Goal: Task Accomplishment & Management: Manage account settings

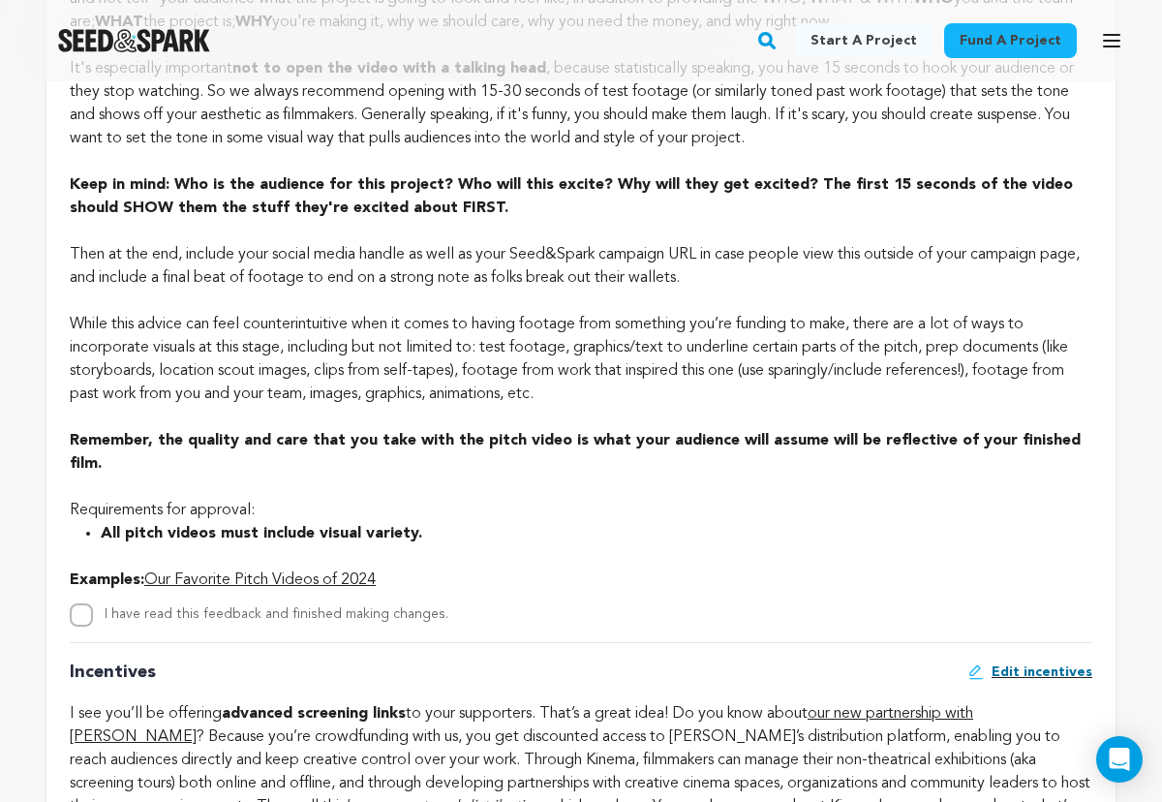
scroll to position [1627, 0]
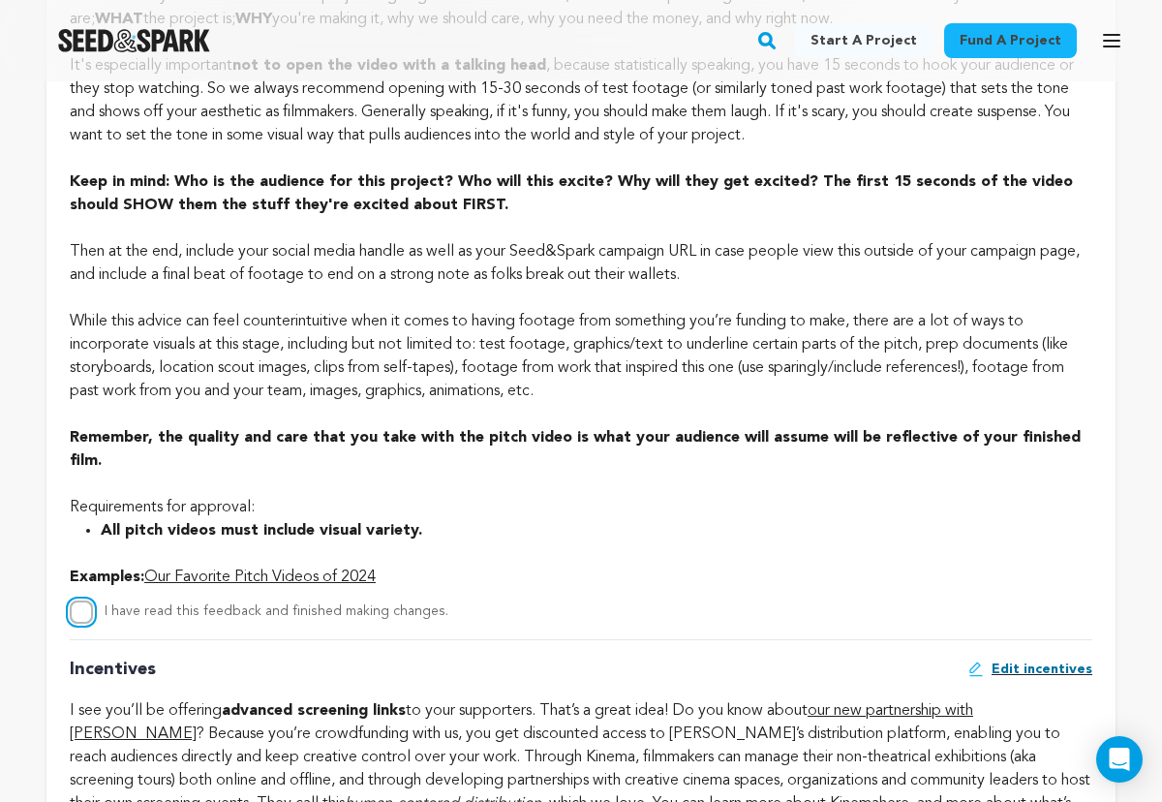
checkbox input "true"
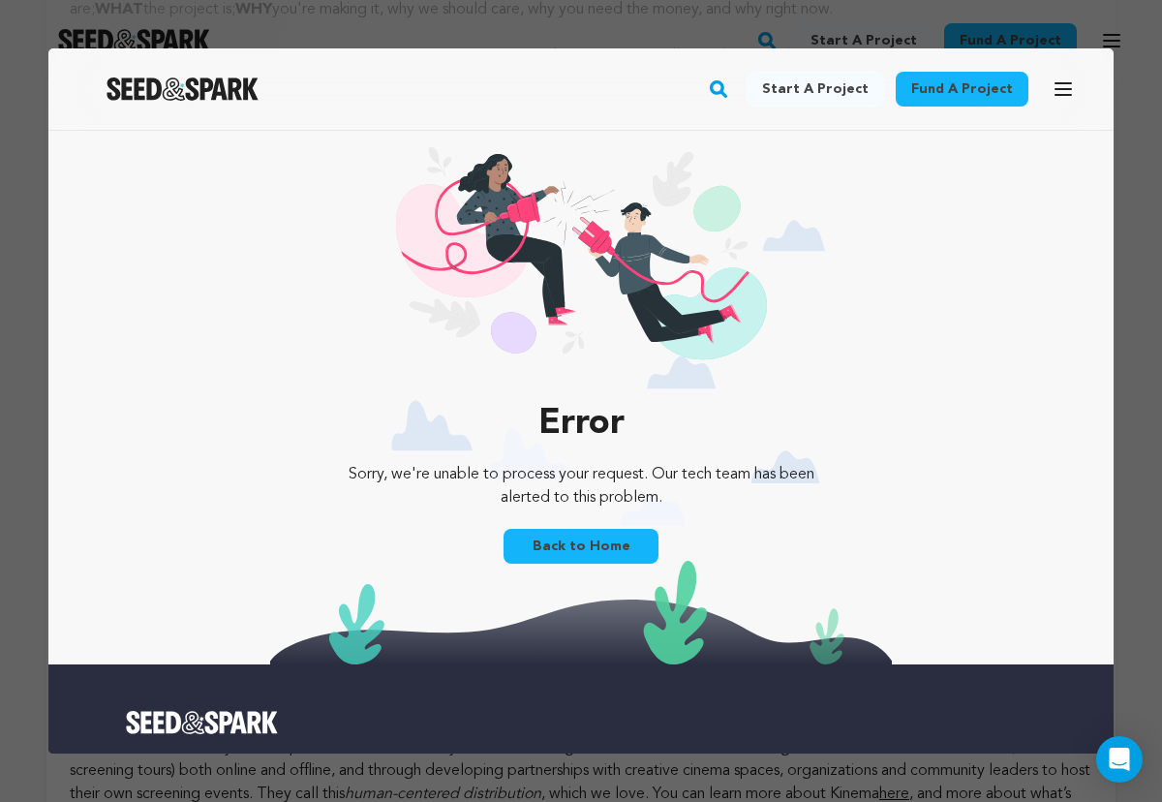
scroll to position [0, 0]
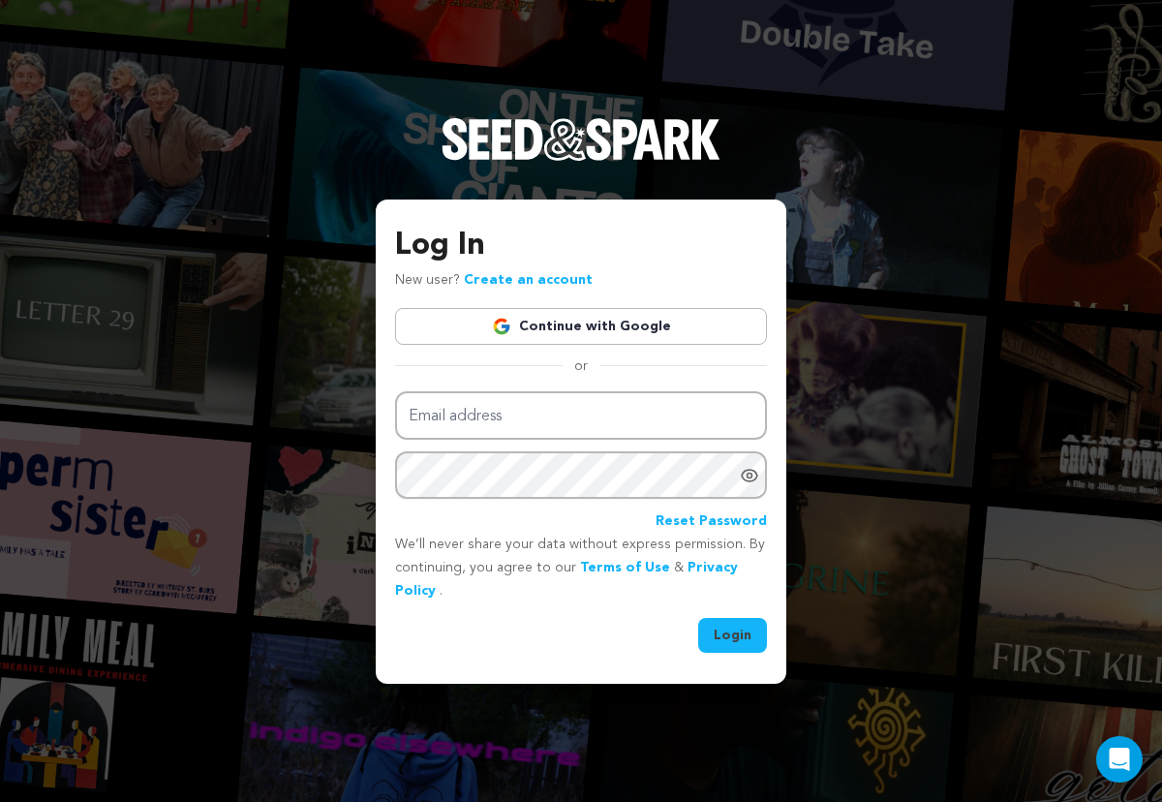
click at [473, 333] on link "Continue with Google" at bounding box center [581, 326] width 372 height 37
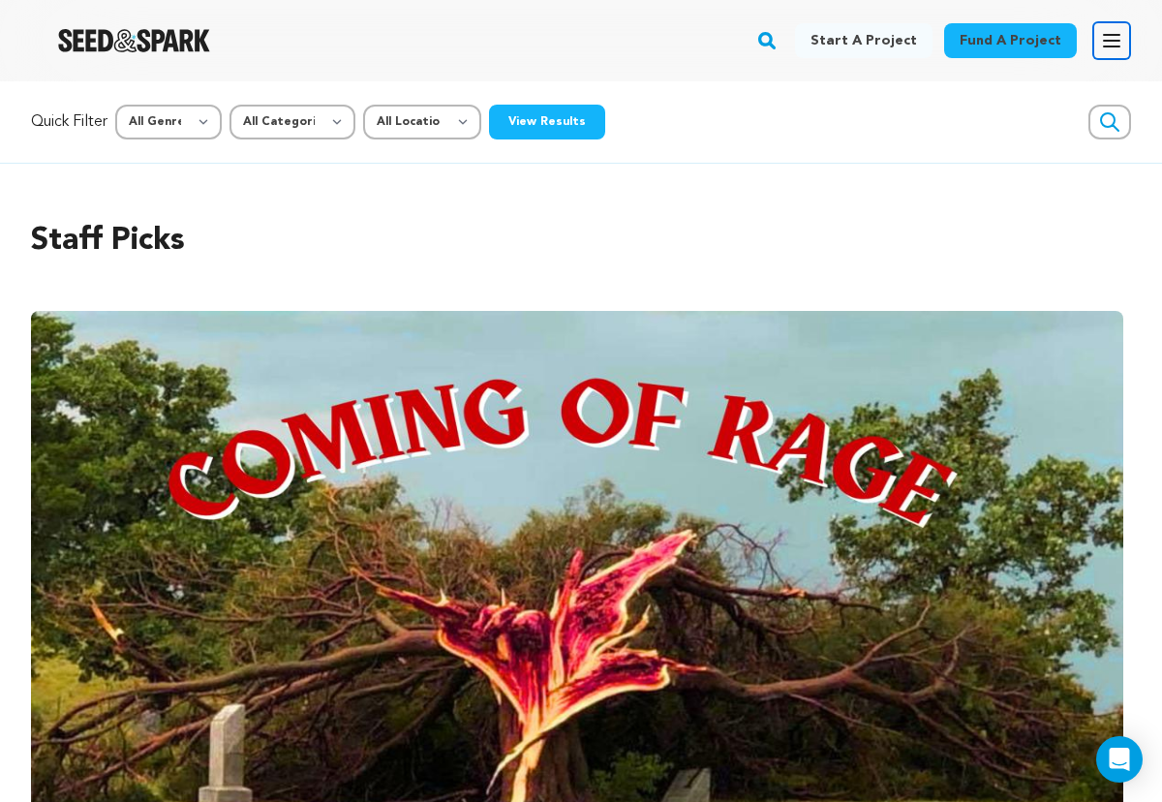
click at [1112, 27] on button "Open main menu" at bounding box center [1111, 40] width 39 height 39
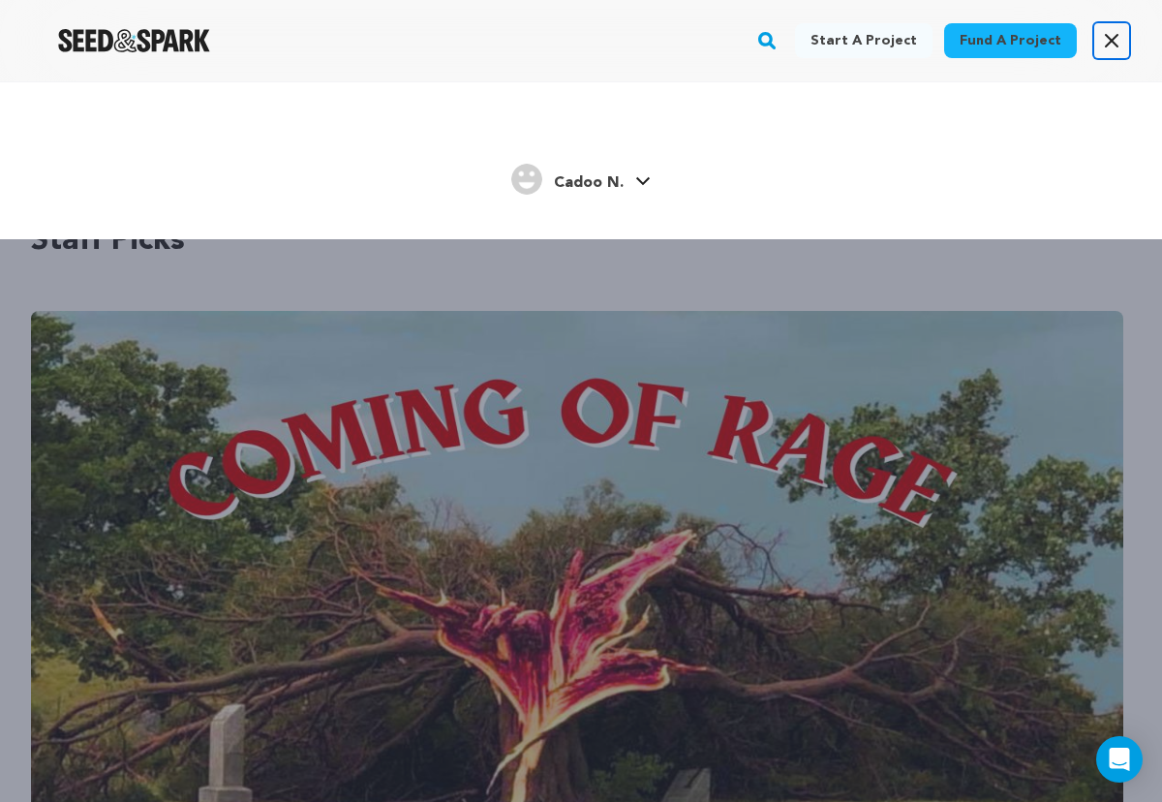
click at [1110, 40] on icon "button" at bounding box center [1112, 41] width 12 height 12
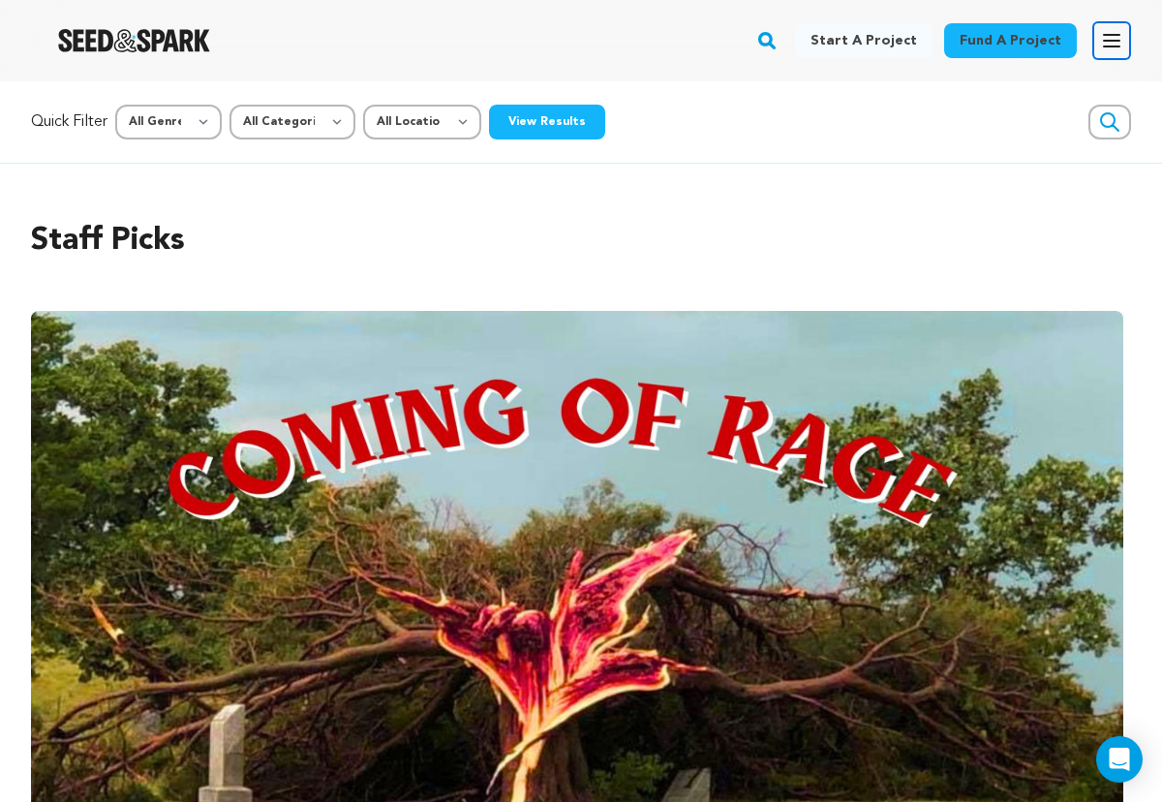
click at [1110, 40] on icon "button" at bounding box center [1111, 41] width 15 height 12
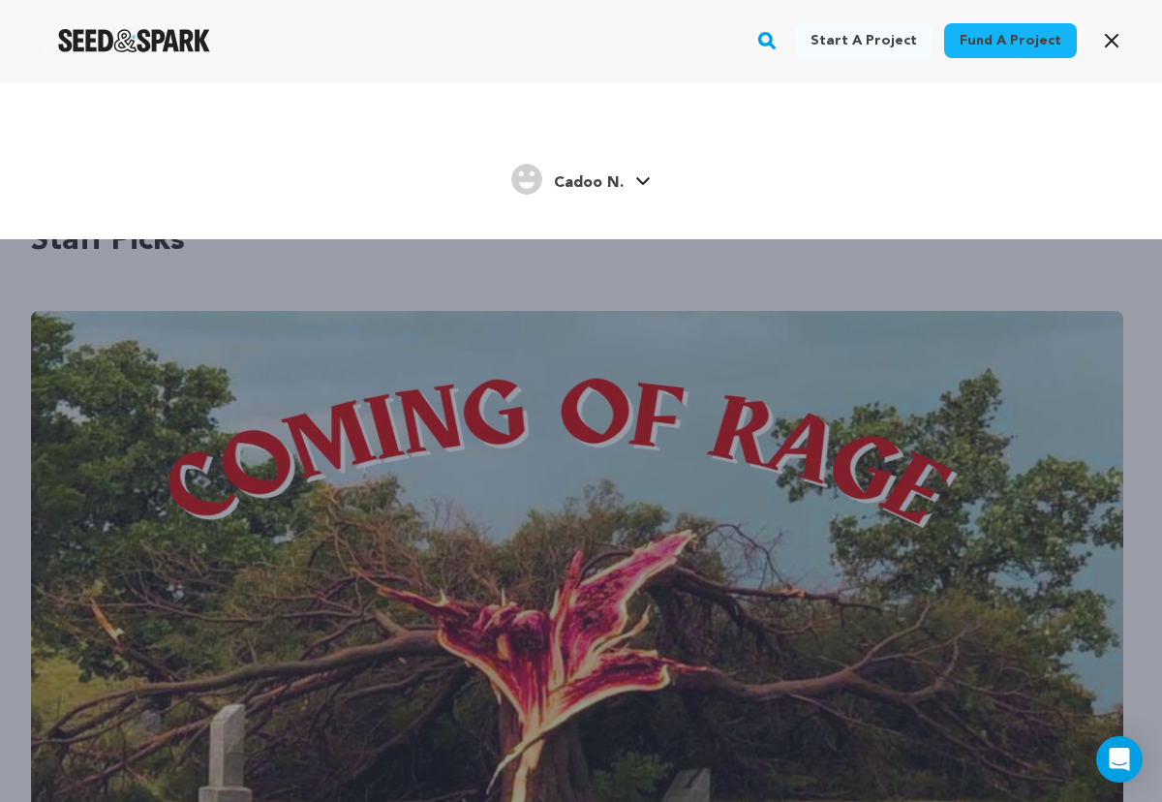
click at [607, 167] on div "Cadoo N." at bounding box center [567, 179] width 112 height 31
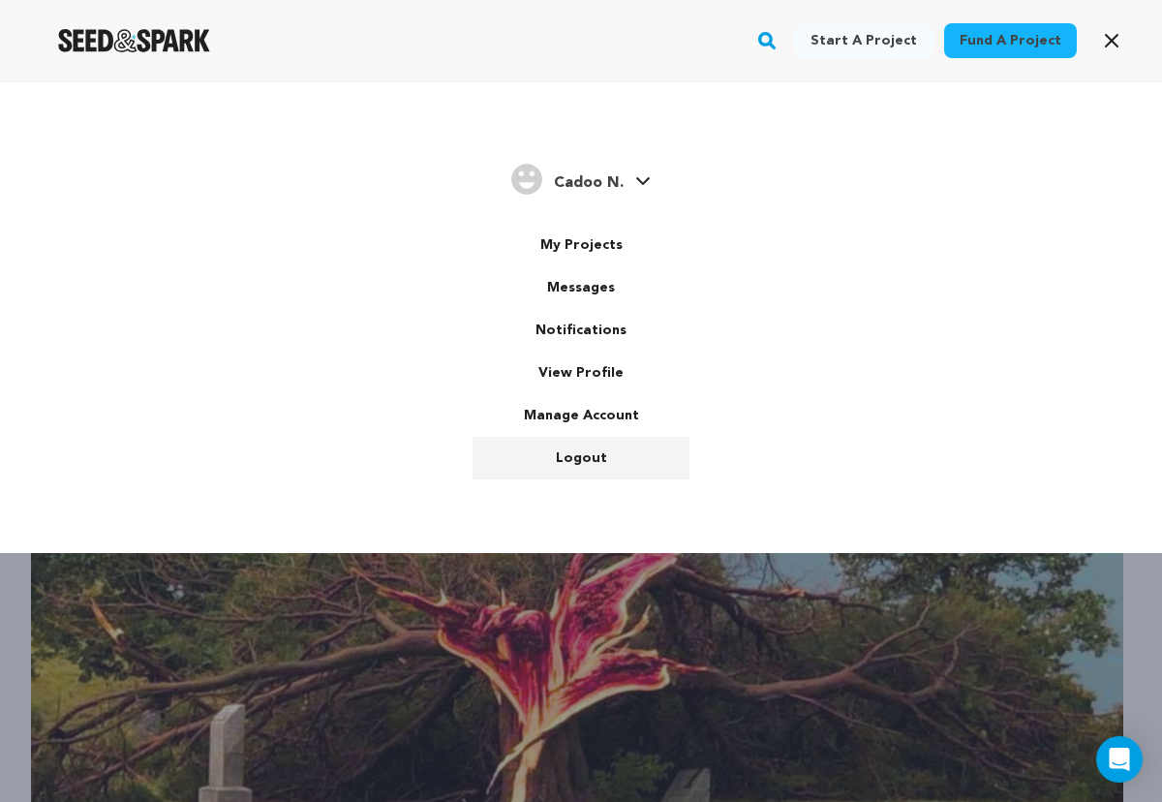
click at [579, 458] on link "Logout" at bounding box center [581, 458] width 217 height 43
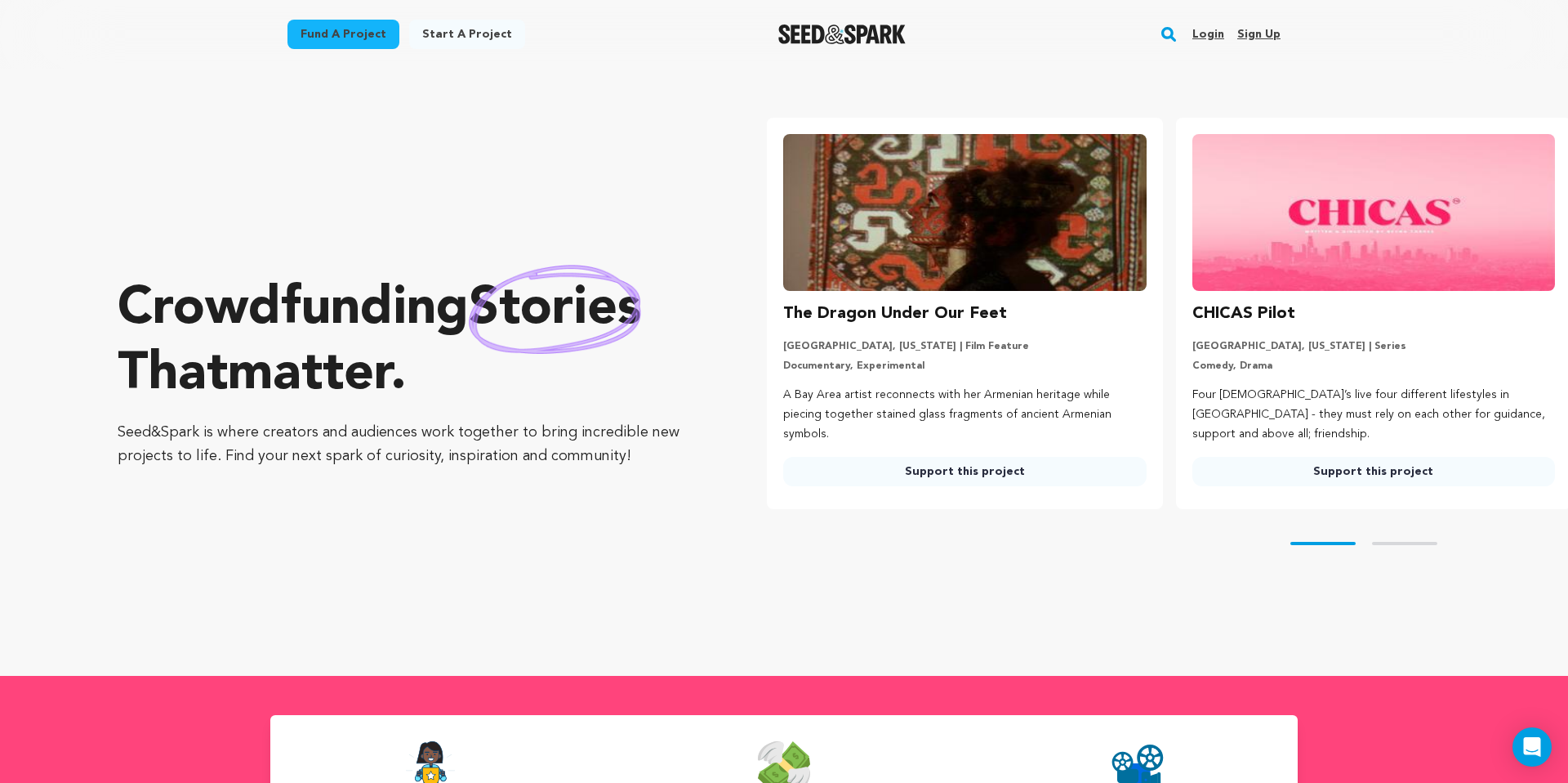
click at [979, 32] on link "Login" at bounding box center [1209, 34] width 32 height 26
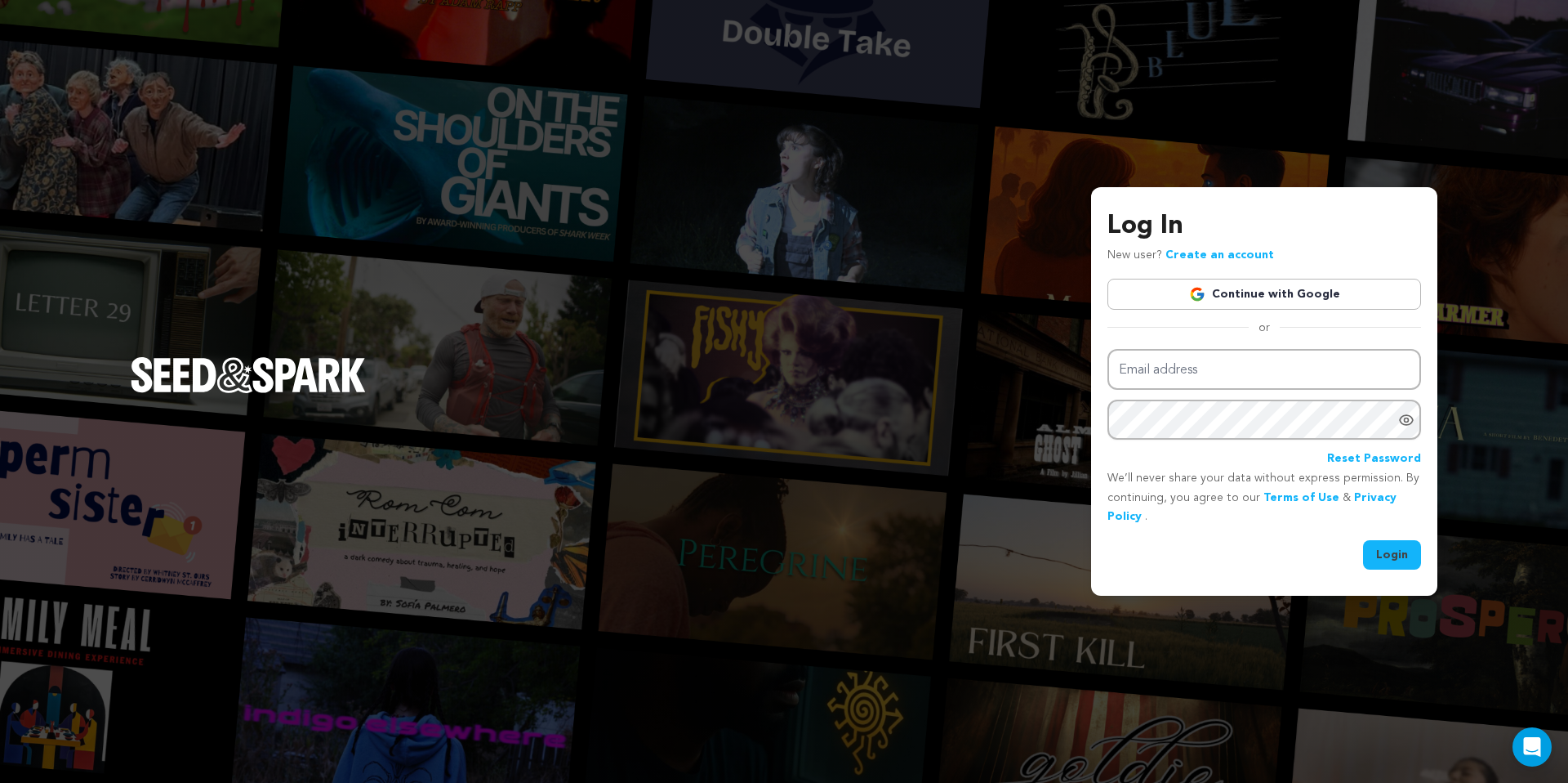
click at [1275, 293] on link "Continue with Google" at bounding box center [1264, 294] width 314 height 31
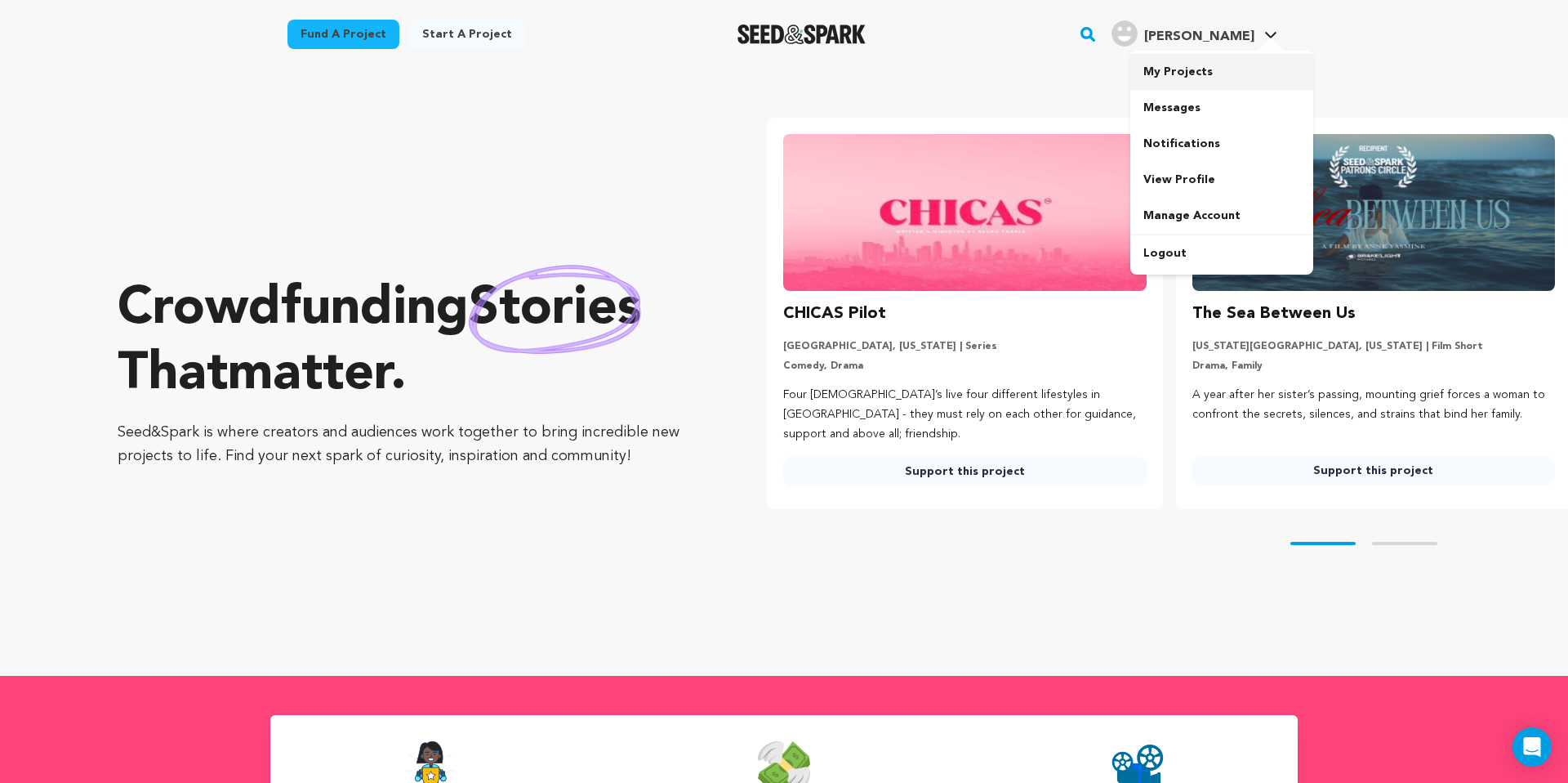
click at [1201, 71] on link "My Projects" at bounding box center [1221, 72] width 183 height 36
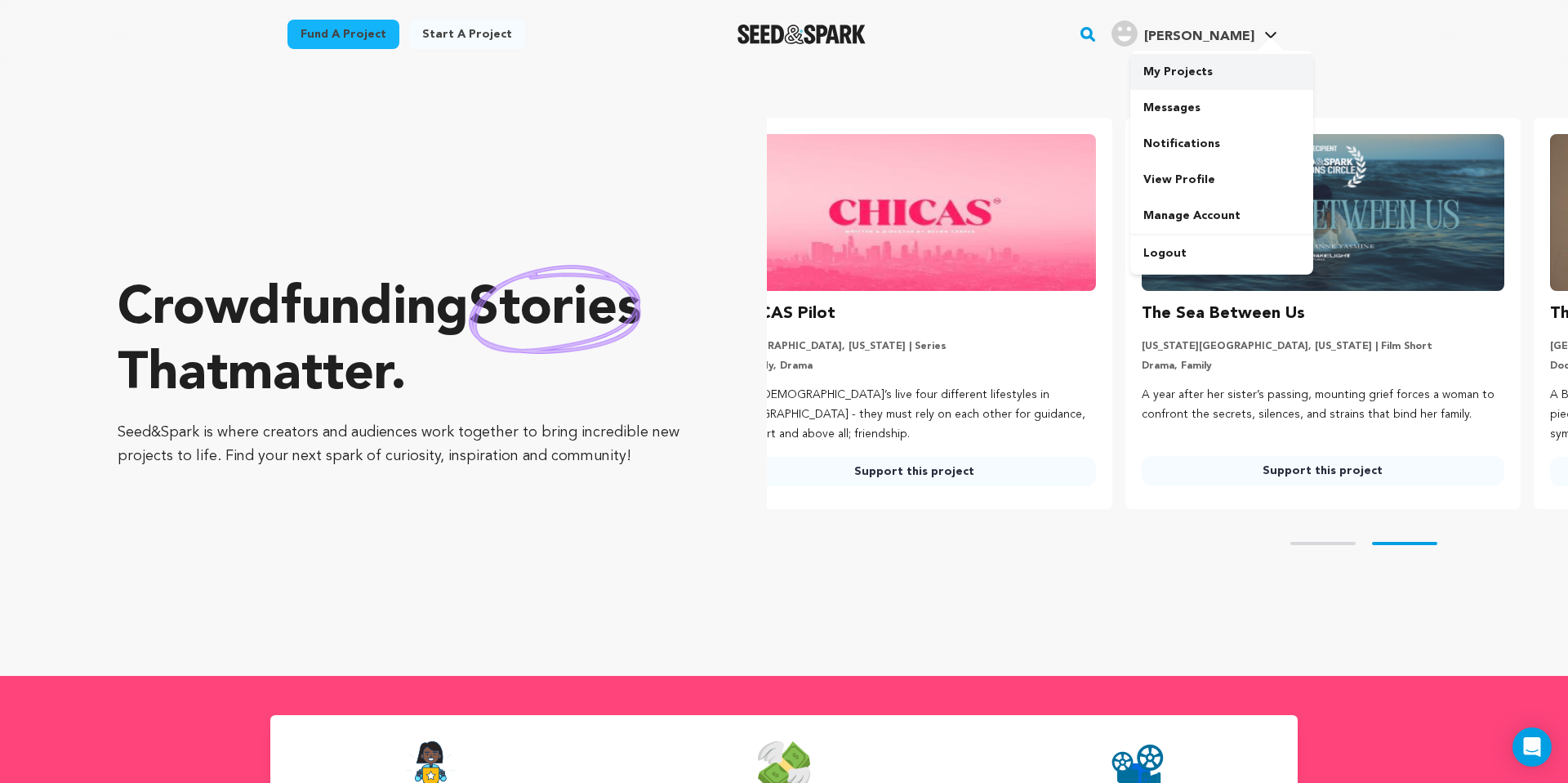
scroll to position [0, 183]
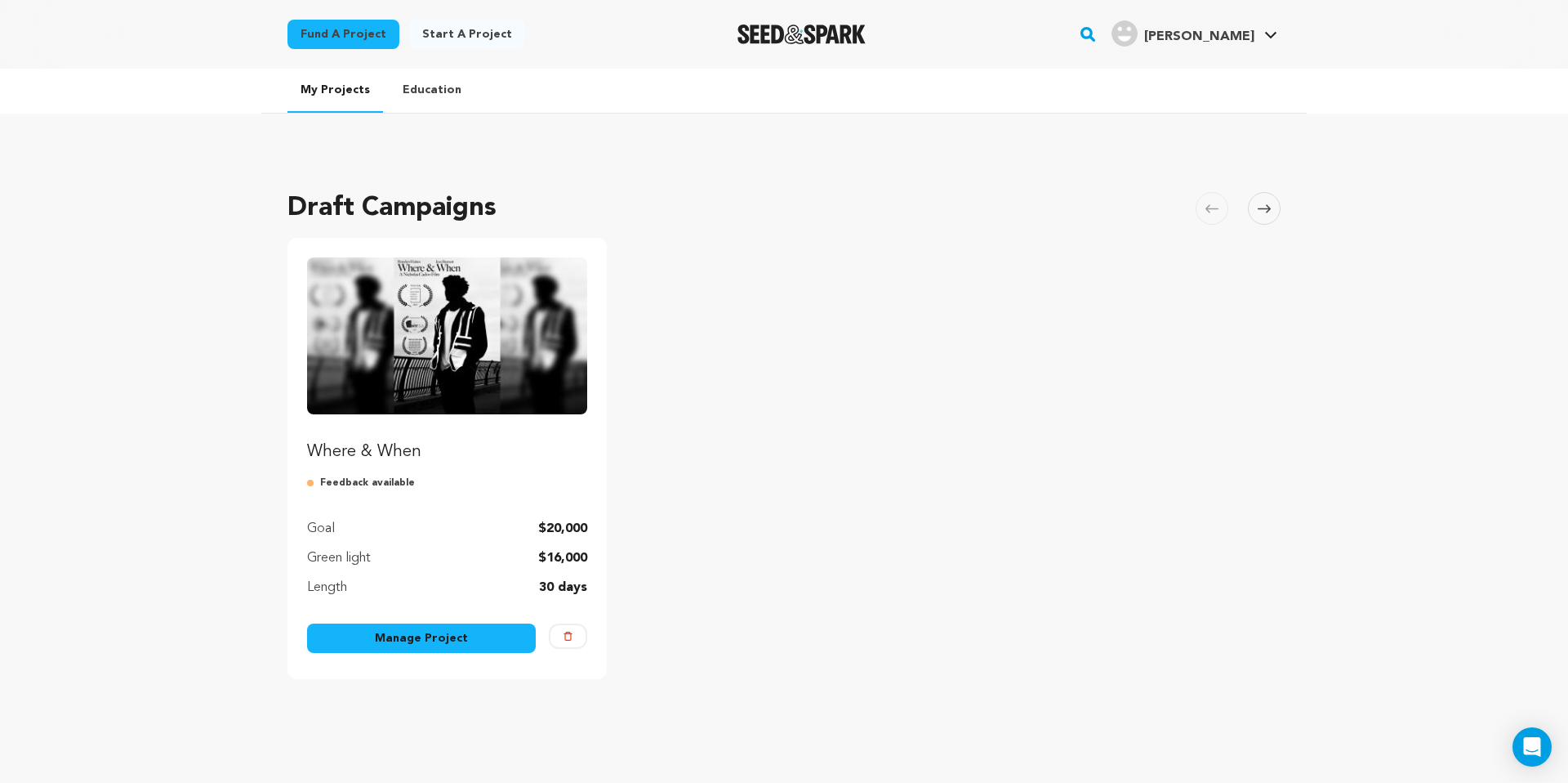
click at [466, 651] on link "Manage Project" at bounding box center [421, 638] width 229 height 30
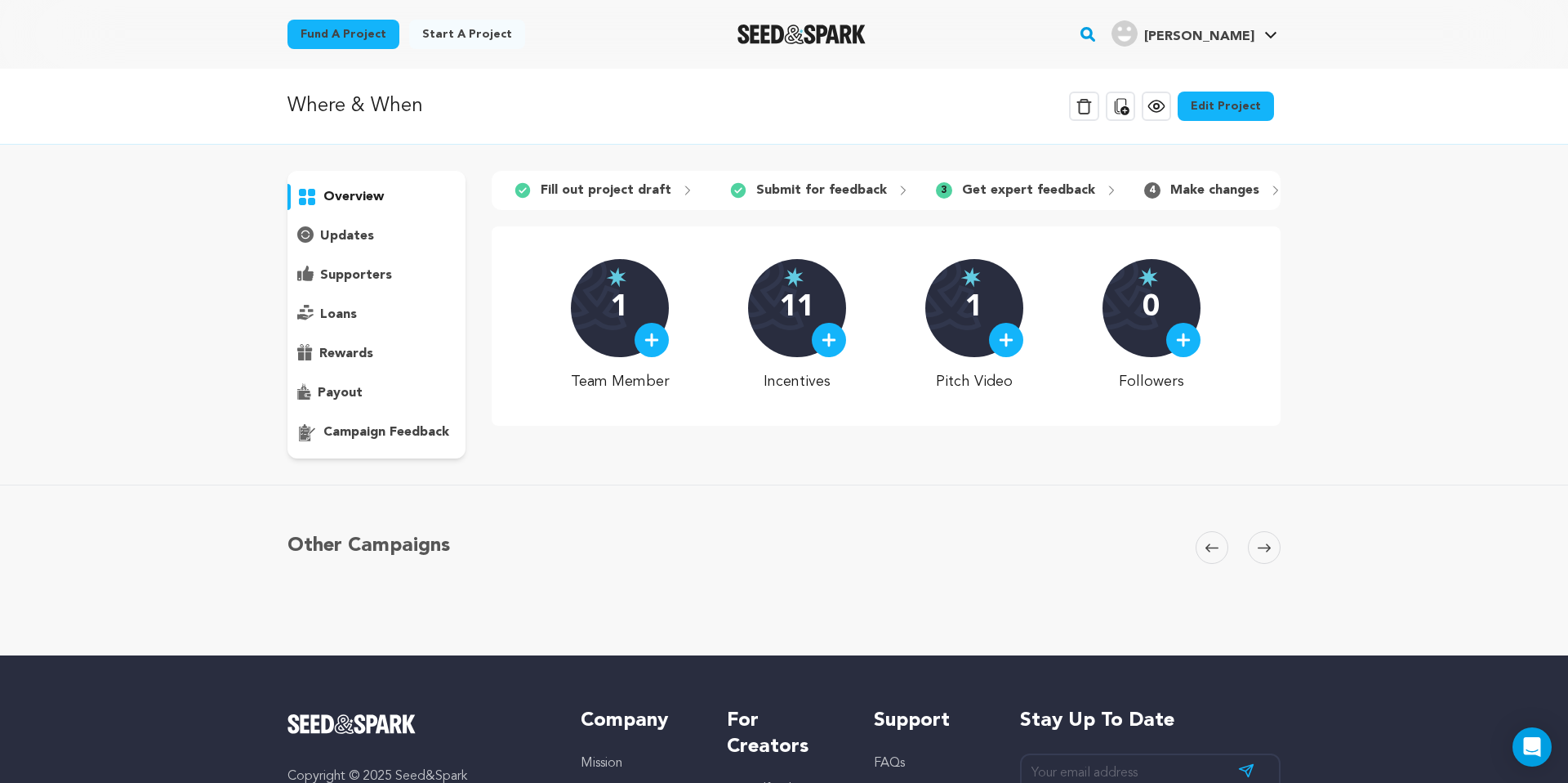
click at [388, 433] on p "campaign feedback" at bounding box center [385, 432] width 126 height 19
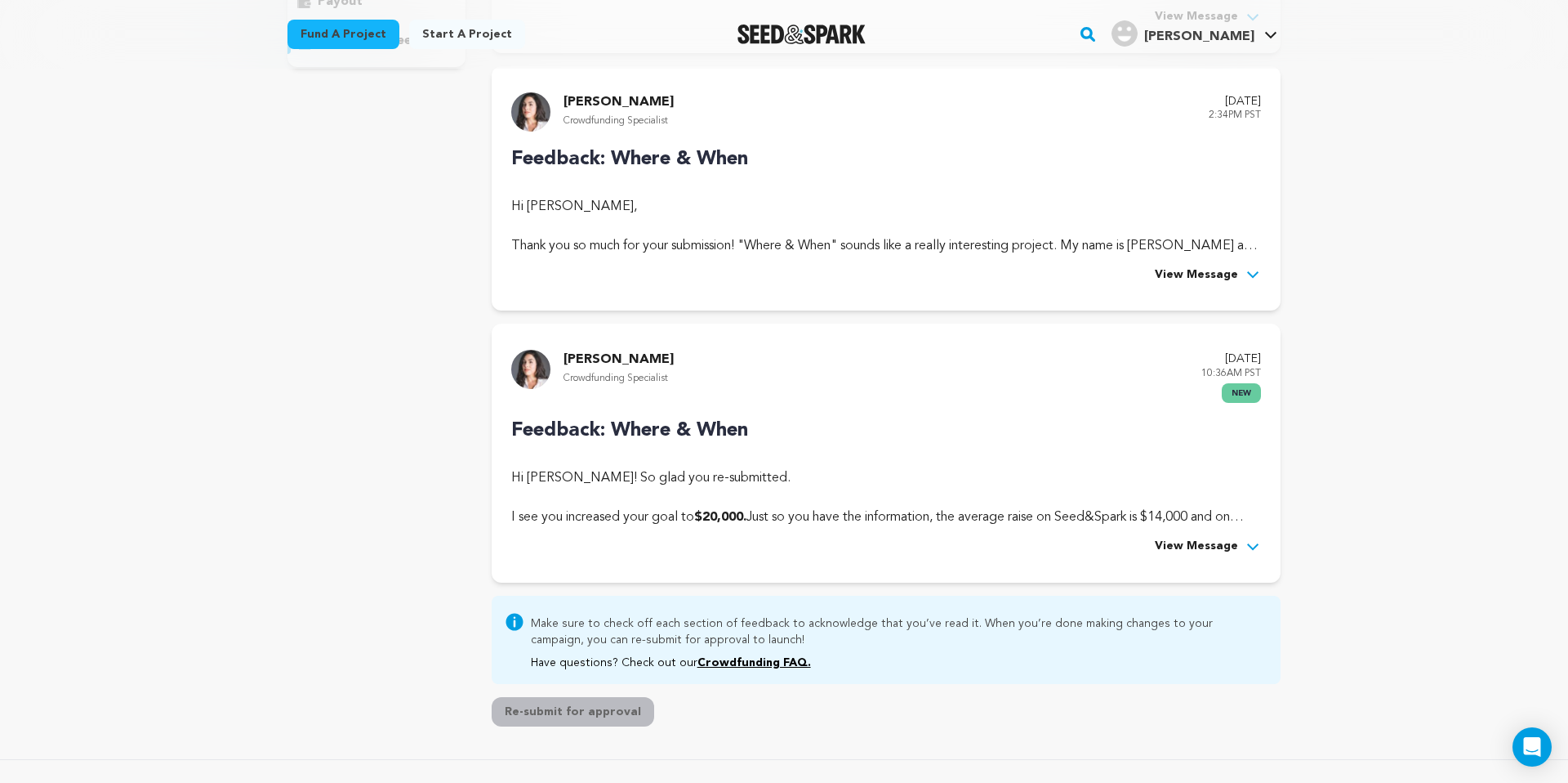
scroll to position [406, 0]
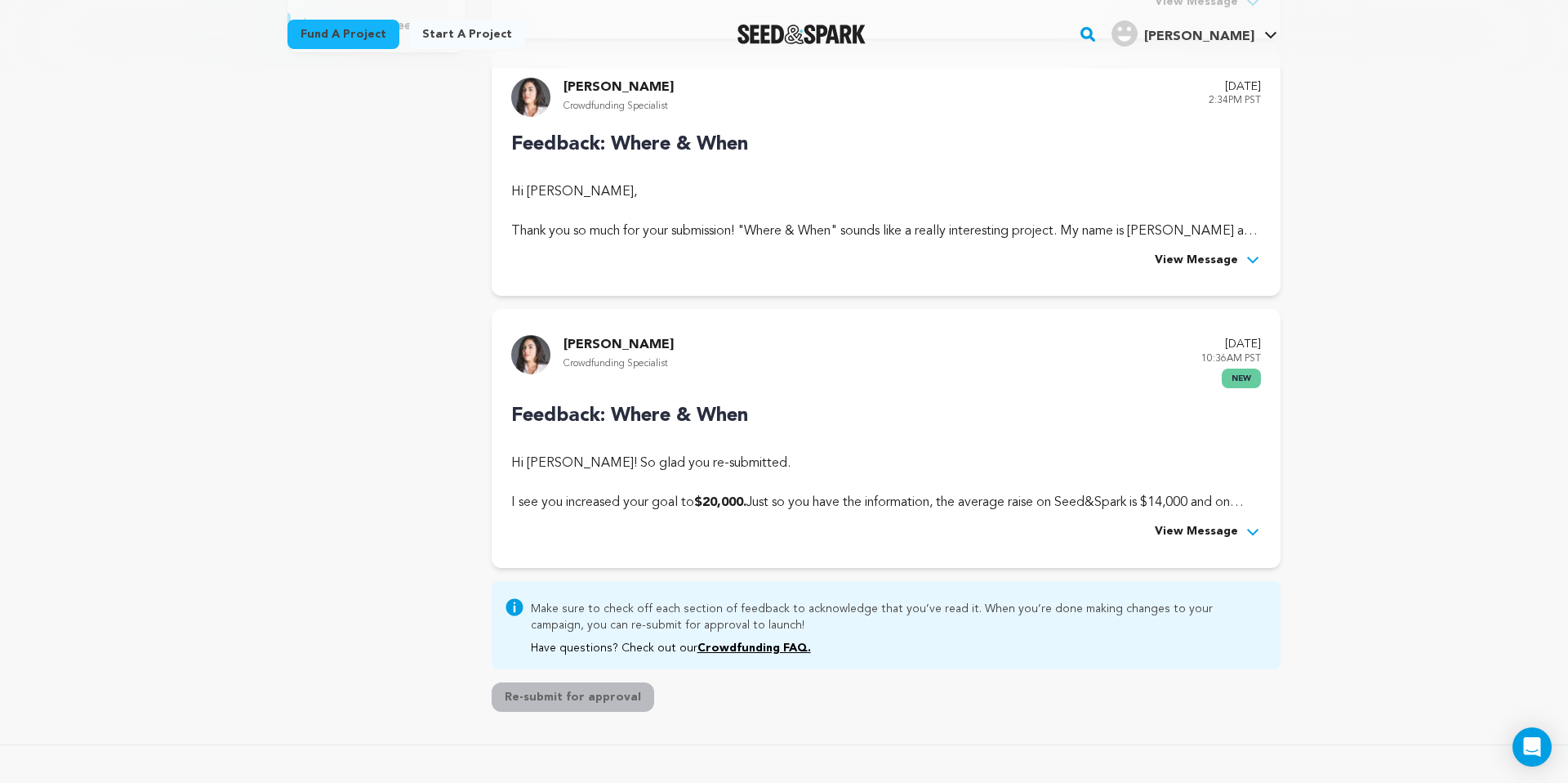
click at [1216, 532] on span "View Message" at bounding box center [1196, 532] width 84 height 19
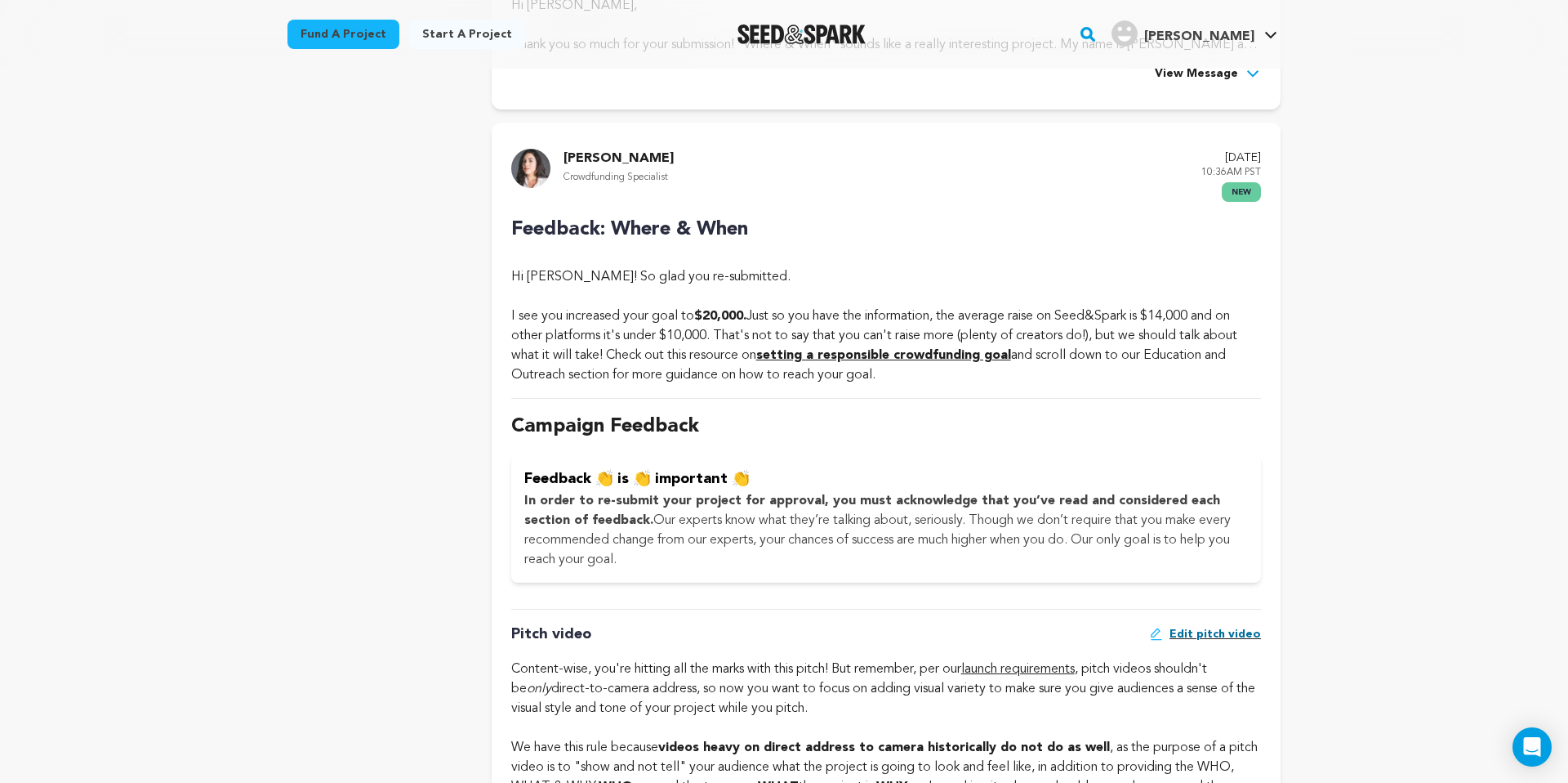
scroll to position [596, 0]
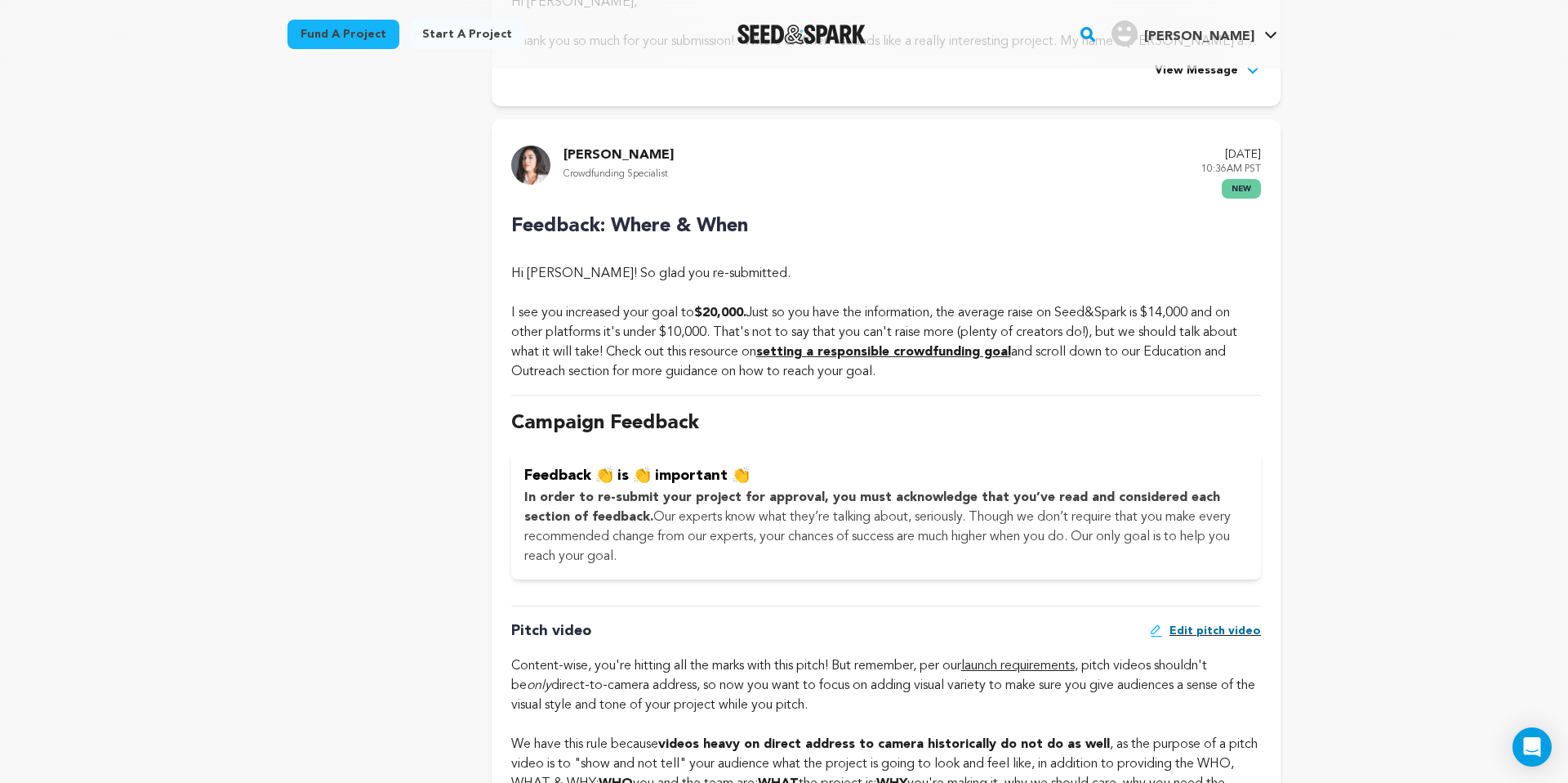
click at [934, 353] on strong "setting a responsible crowdfunding goal" at bounding box center [884, 352] width 255 height 13
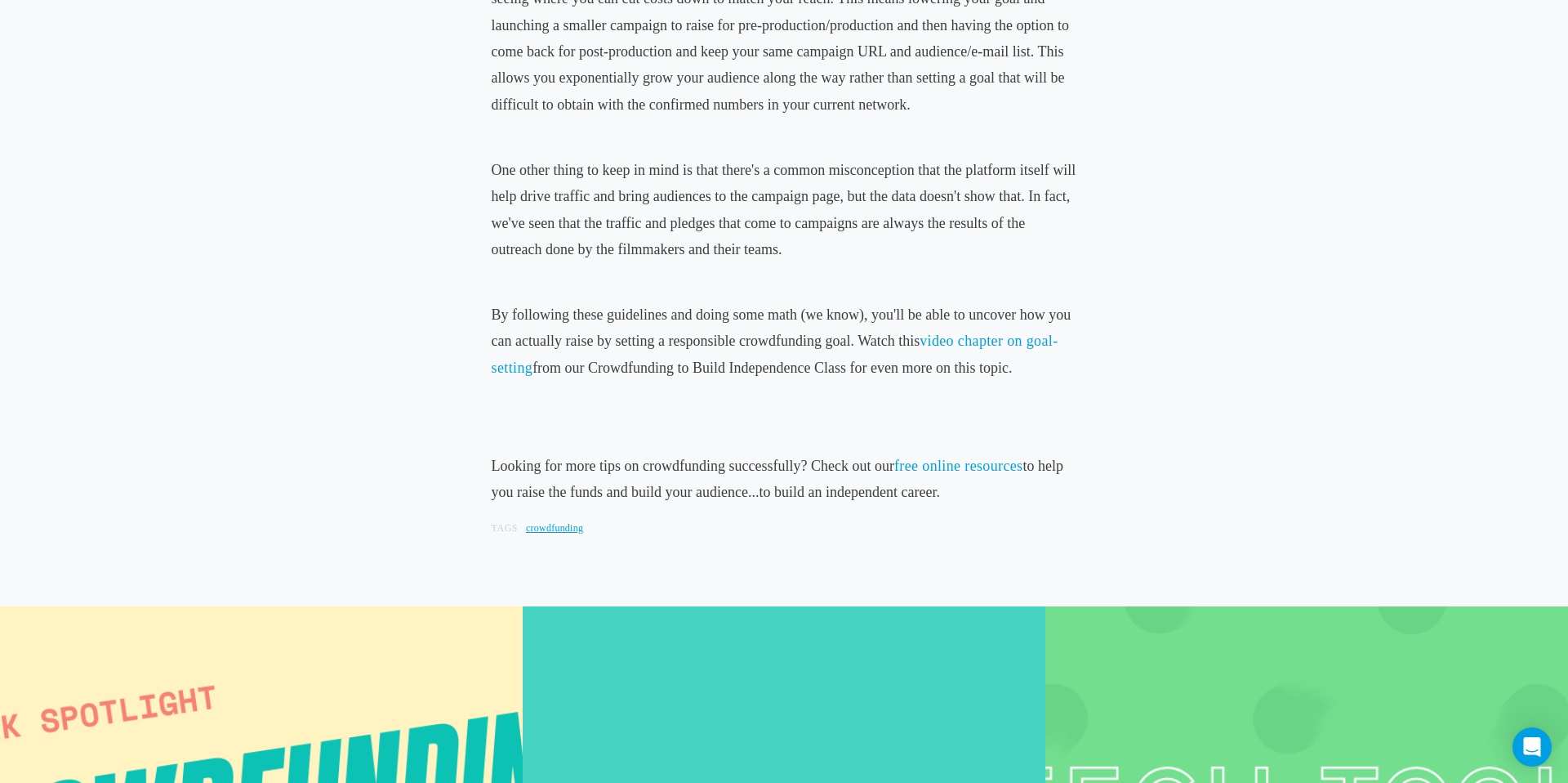
scroll to position [1581, 0]
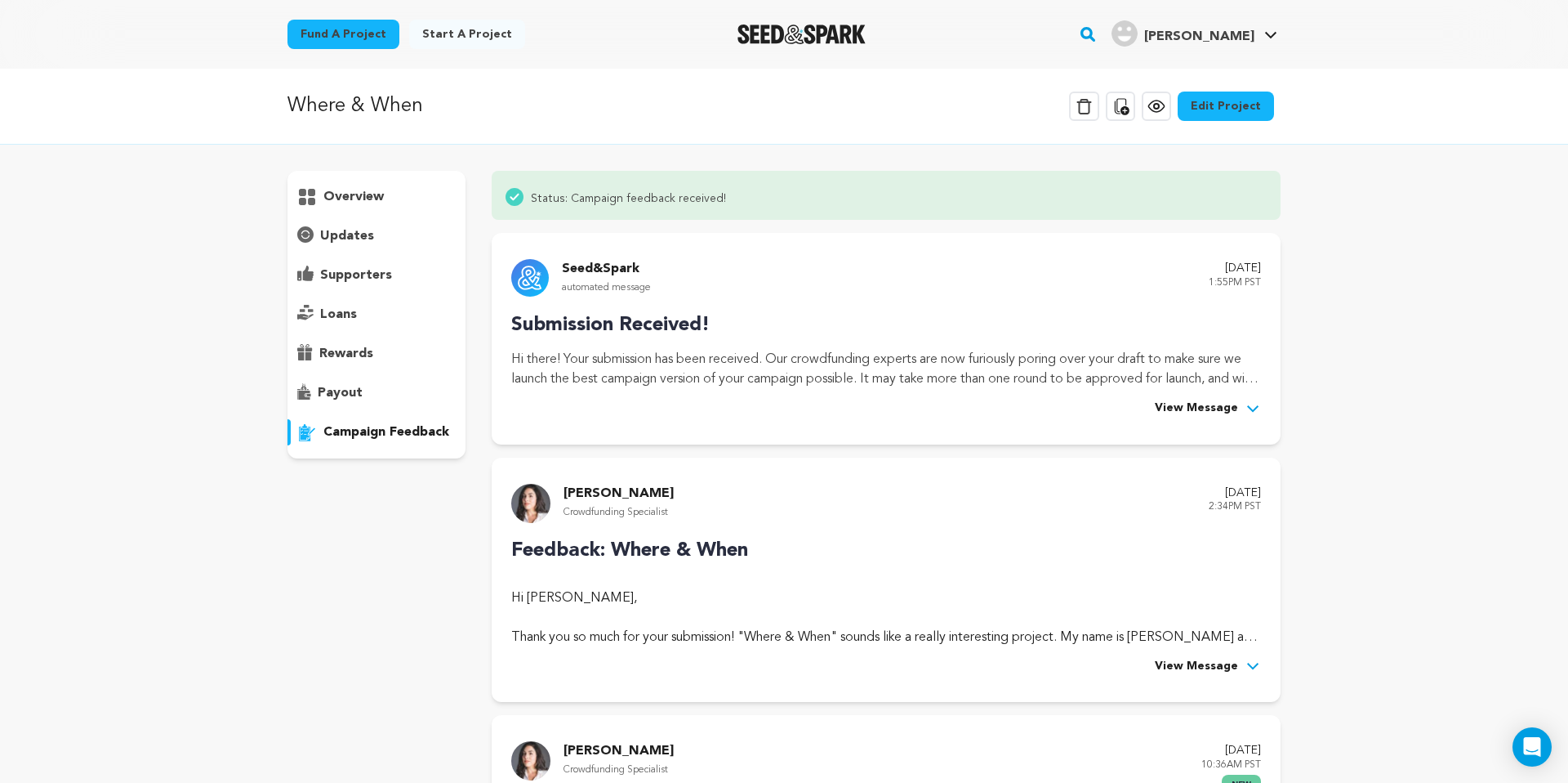
scroll to position [596, 0]
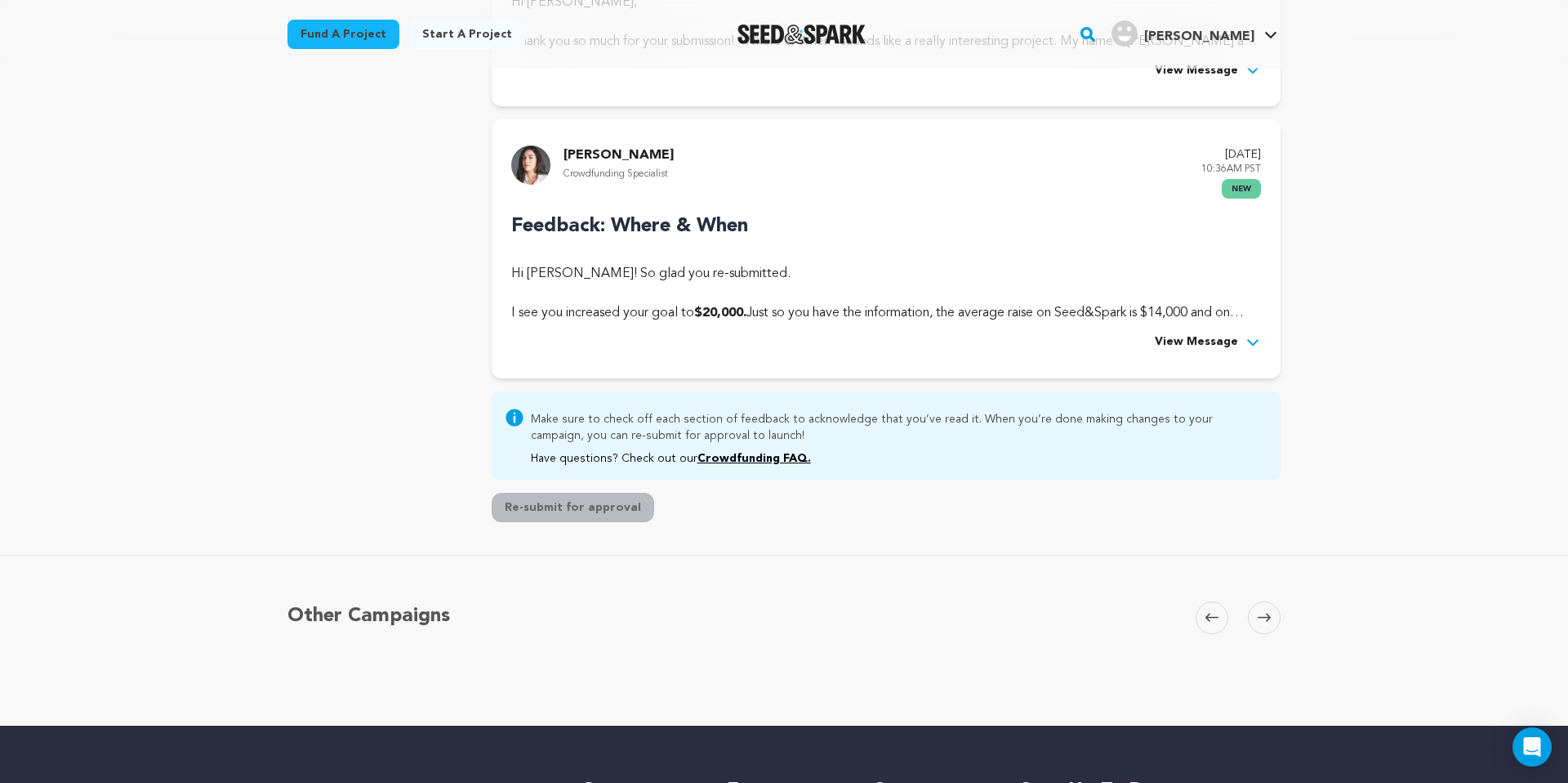
click at [1194, 337] on span "View Message" at bounding box center [1196, 342] width 84 height 19
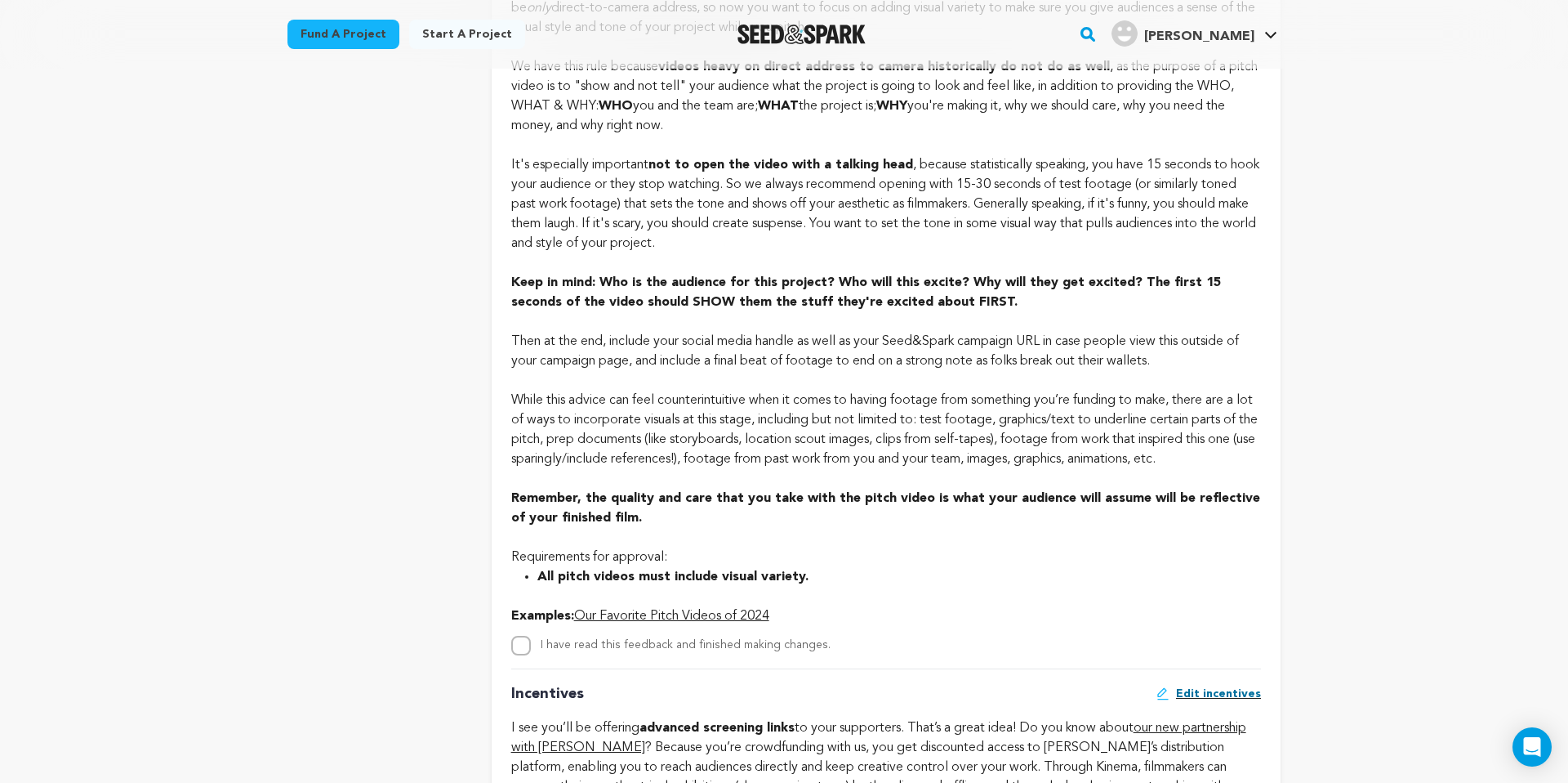
scroll to position [1282, 0]
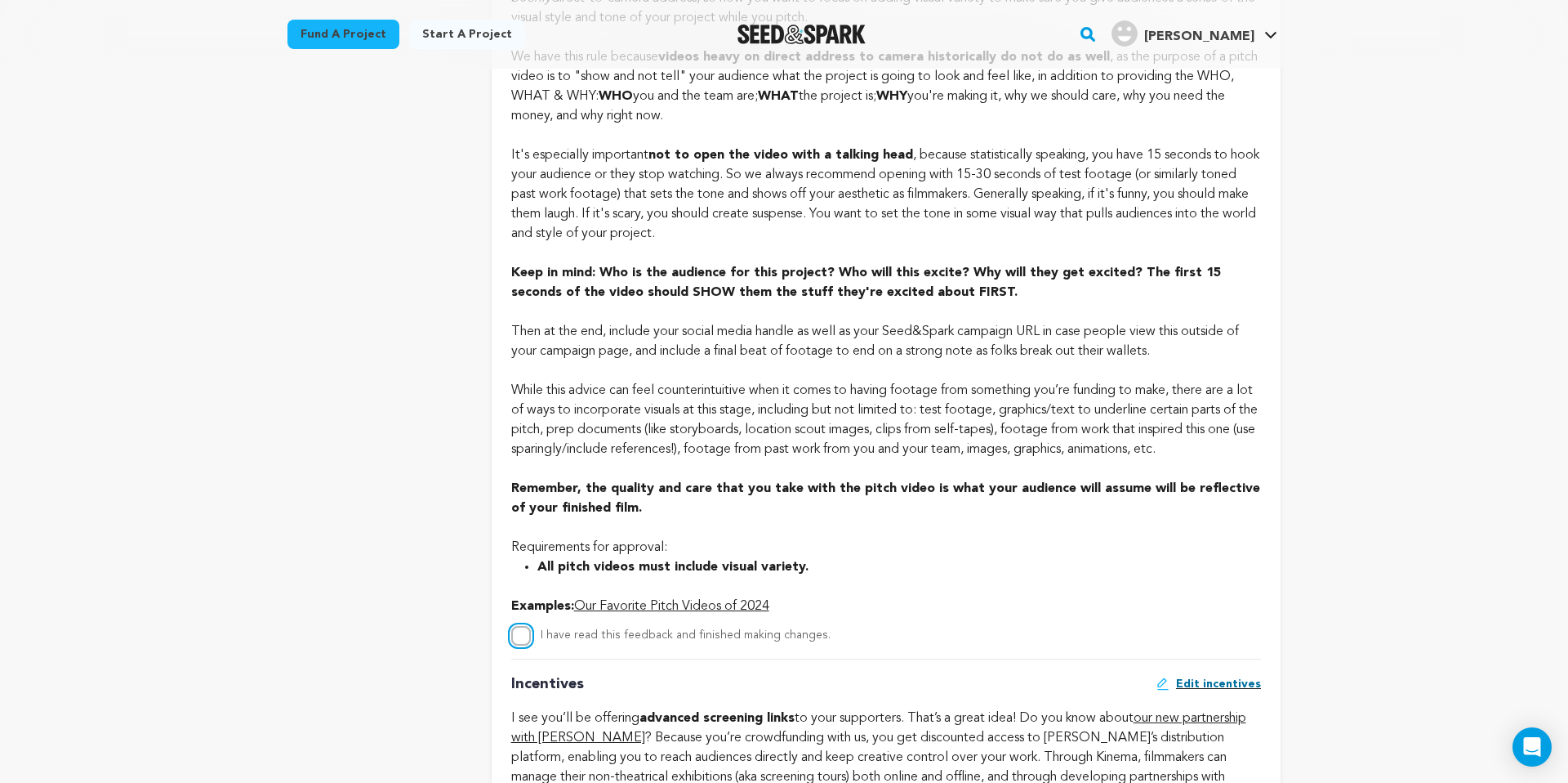
checkbox input "true"
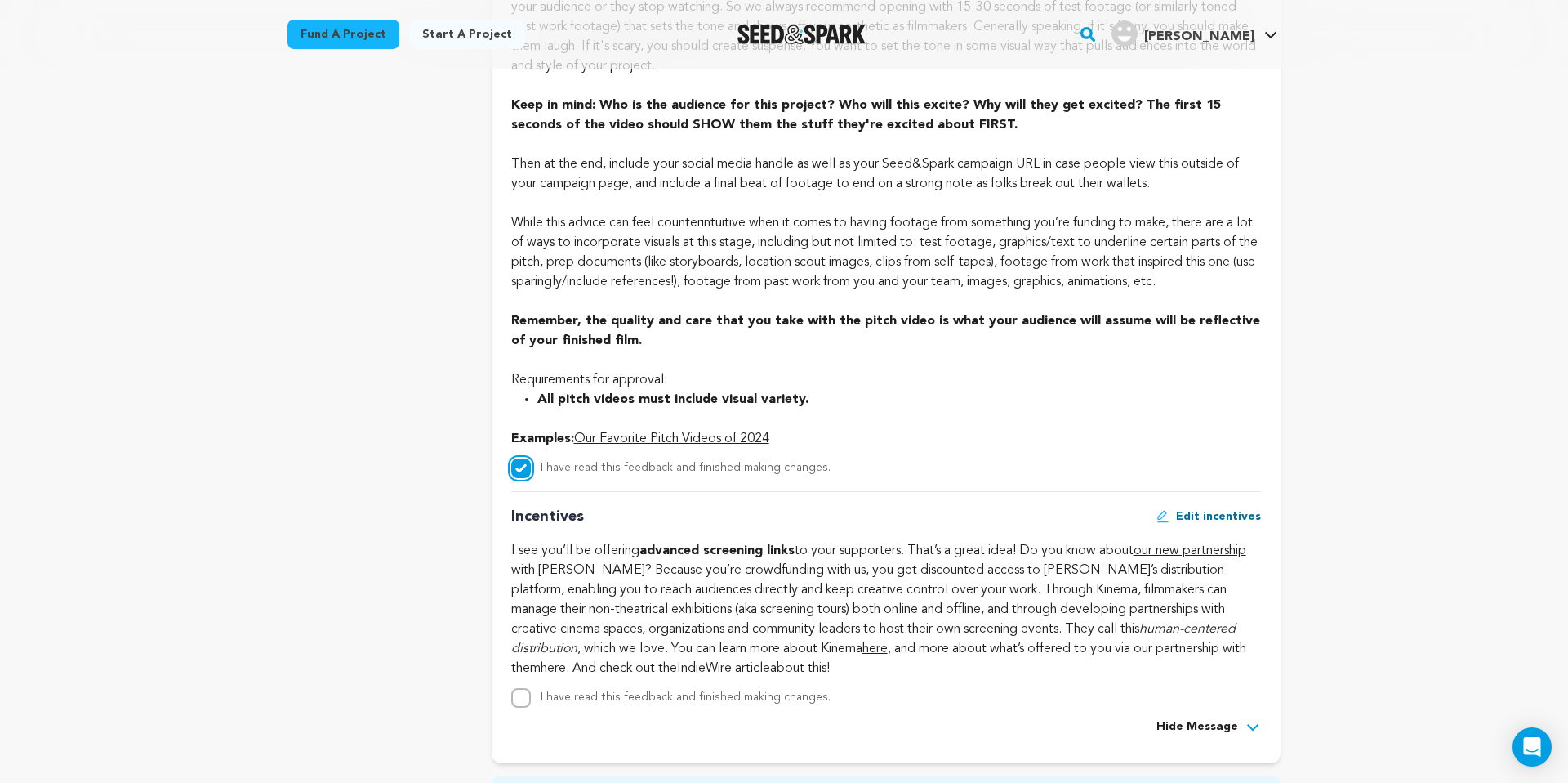
scroll to position [1454, 0]
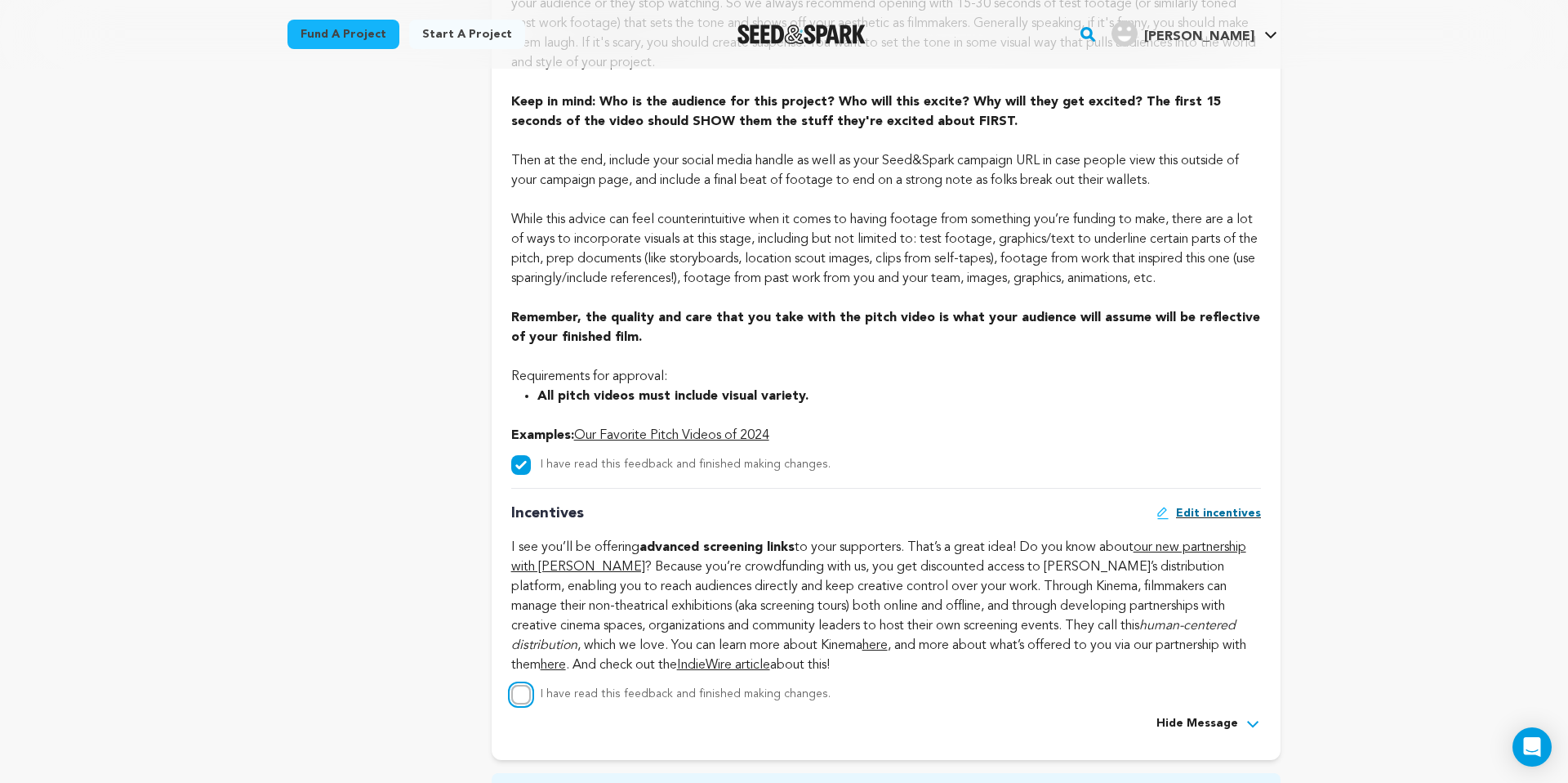
checkbox input "true"
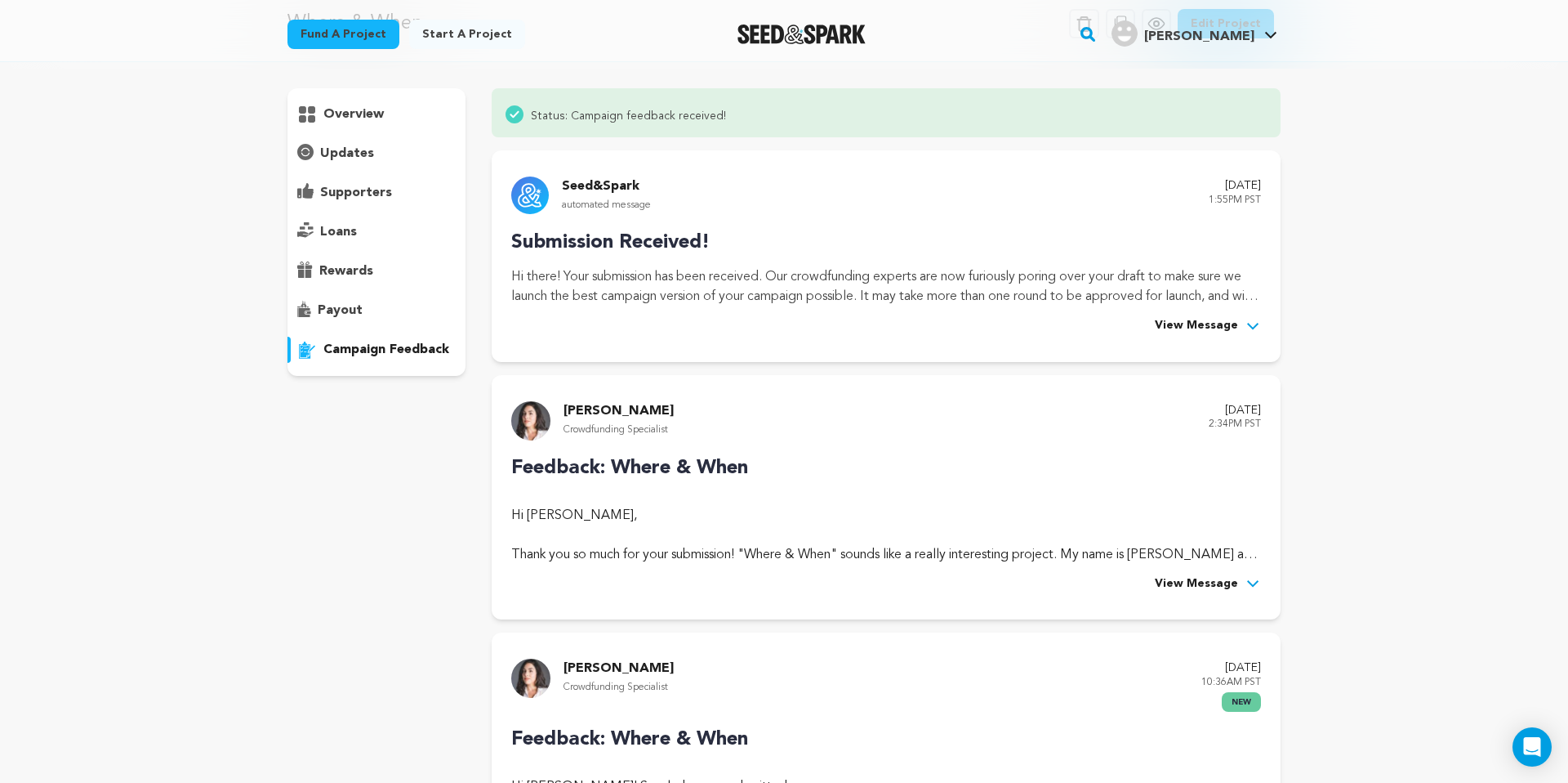
scroll to position [0, 0]
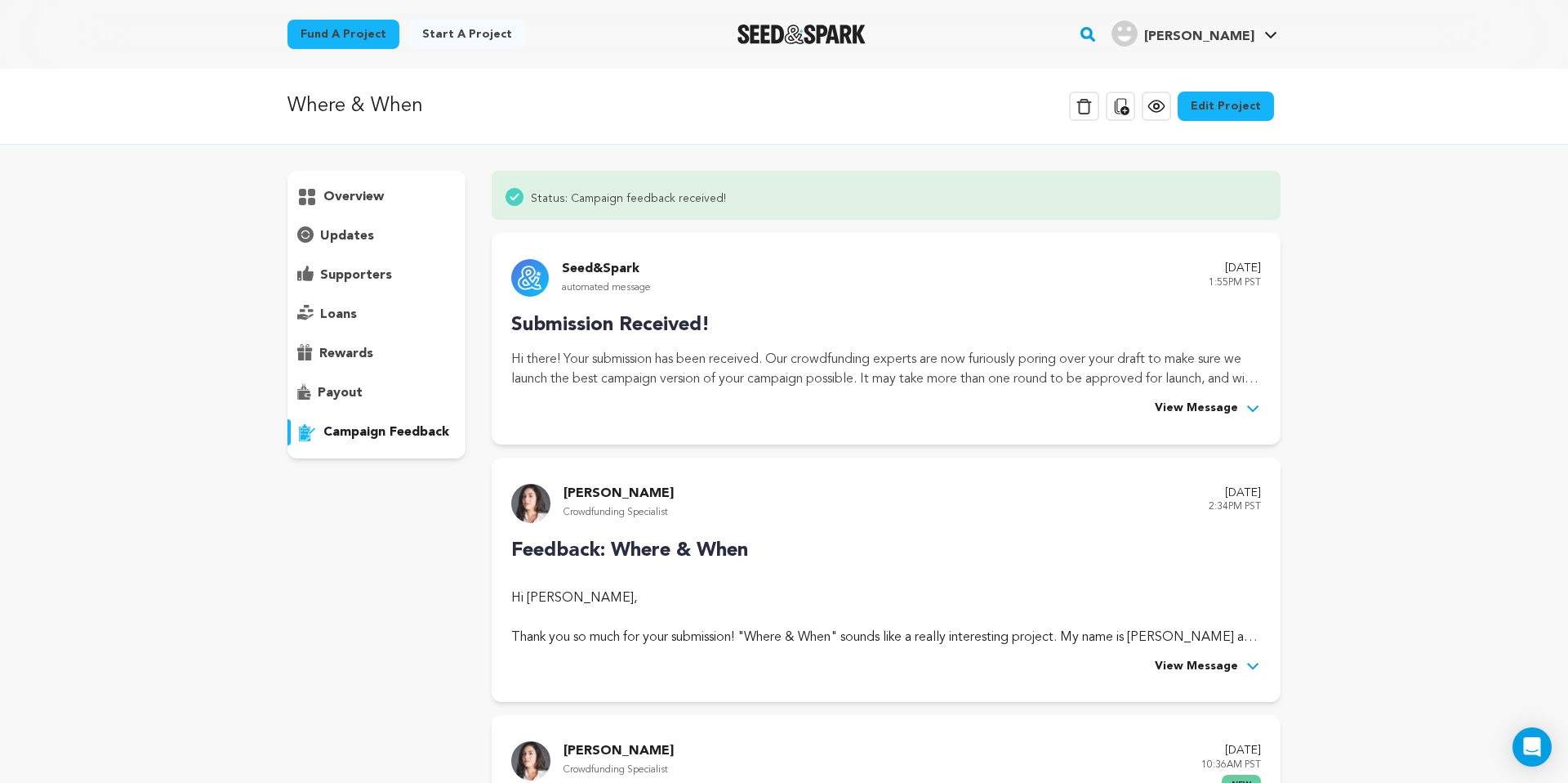
click at [1210, 98] on link "Edit Project" at bounding box center [1226, 105] width 96 height 30
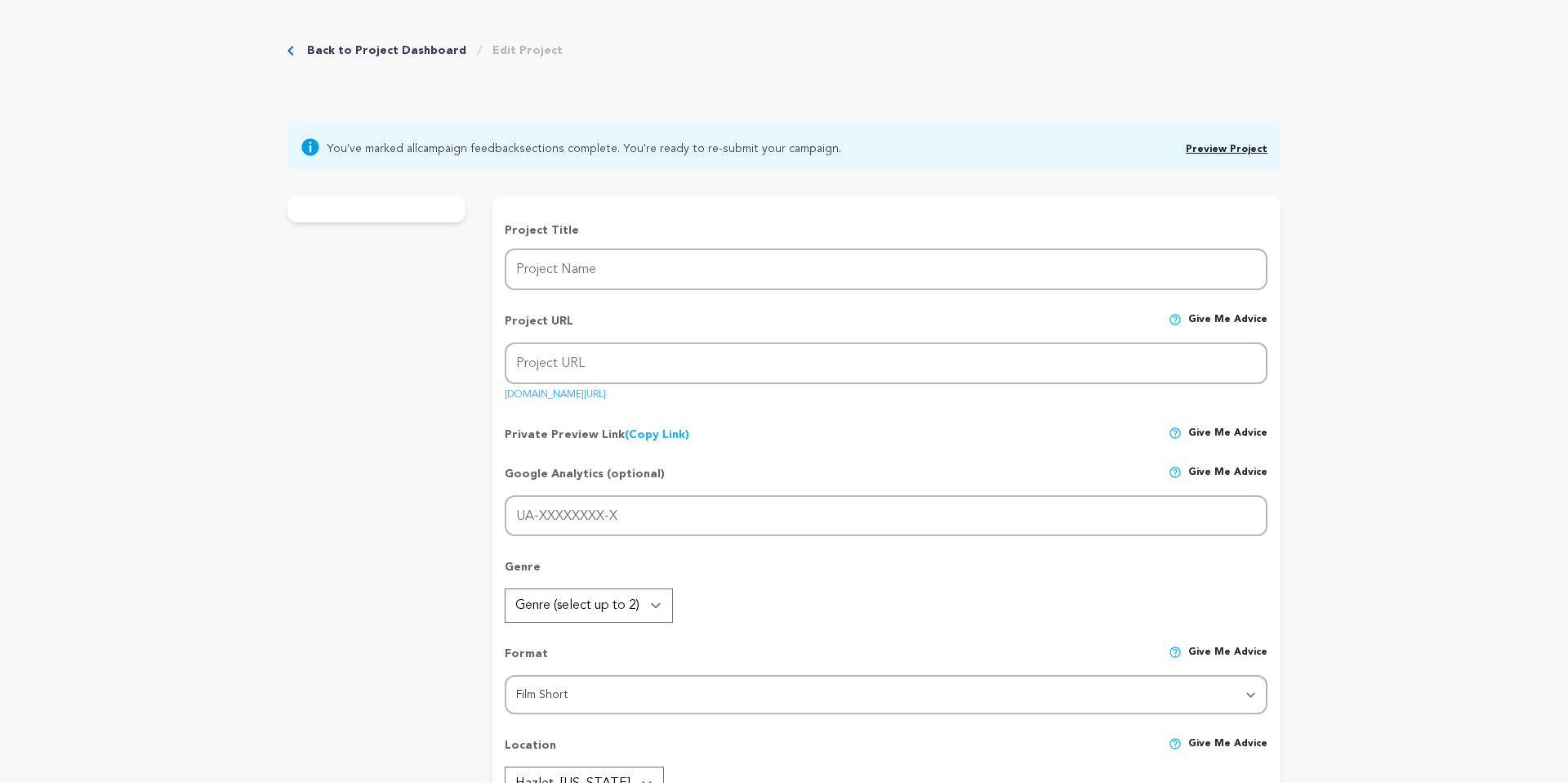
type input "Where & When"
type input "whereandwhen"
type input ""A man’s curiosity and indecision lead him to a mysterious late-night meeting, …"
type textarea "This short thriller explores how curiosity and indecision can spiral into paran…"
type textarea "This film aims to immerse viewers in the psychological unraveling of a troubled…"
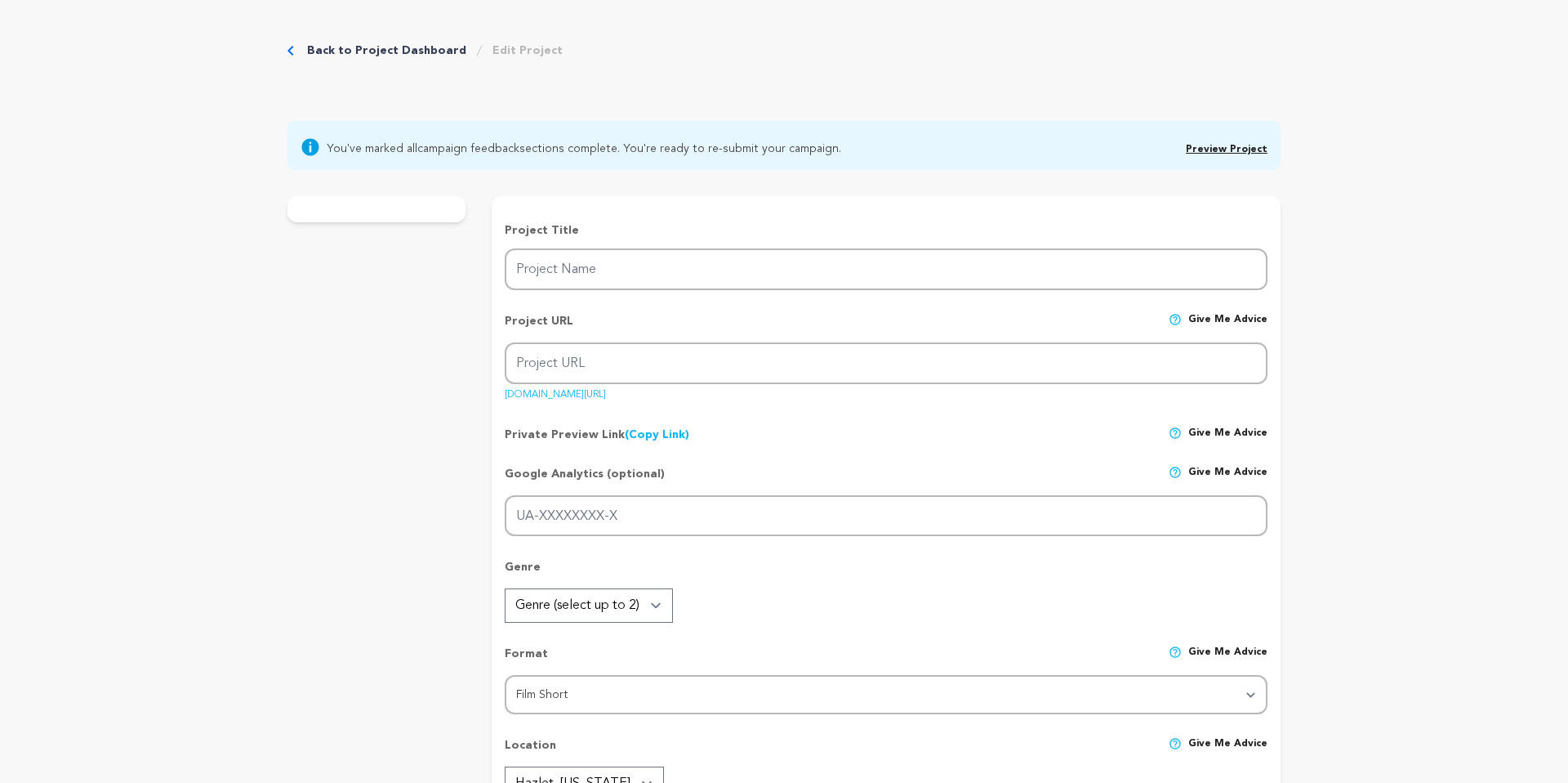
type textarea "This film will be made with "Cadoo Media", an organization owned and operated b…"
radio input "true"
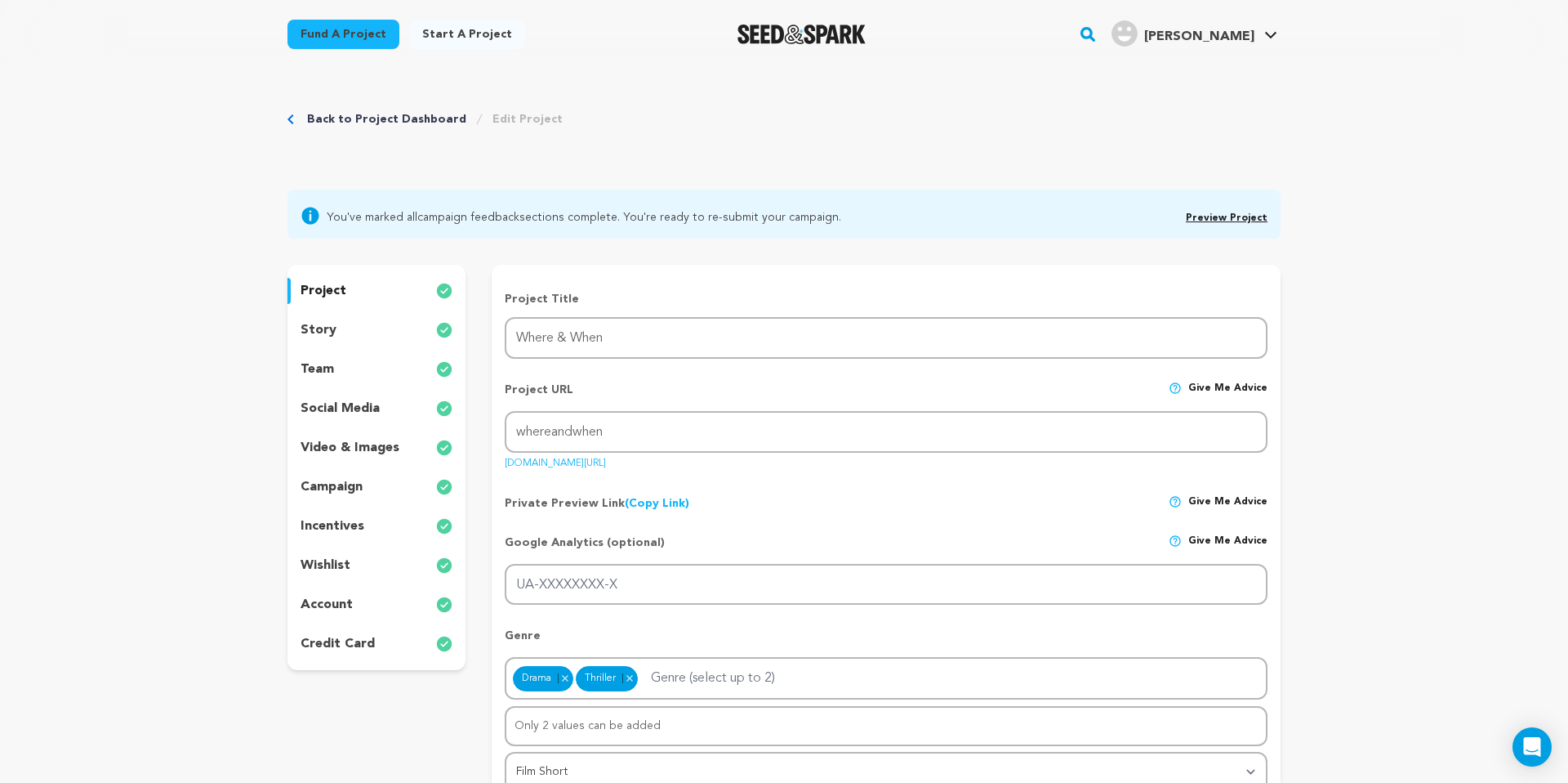
click at [343, 440] on p "video & images" at bounding box center [349, 447] width 99 height 19
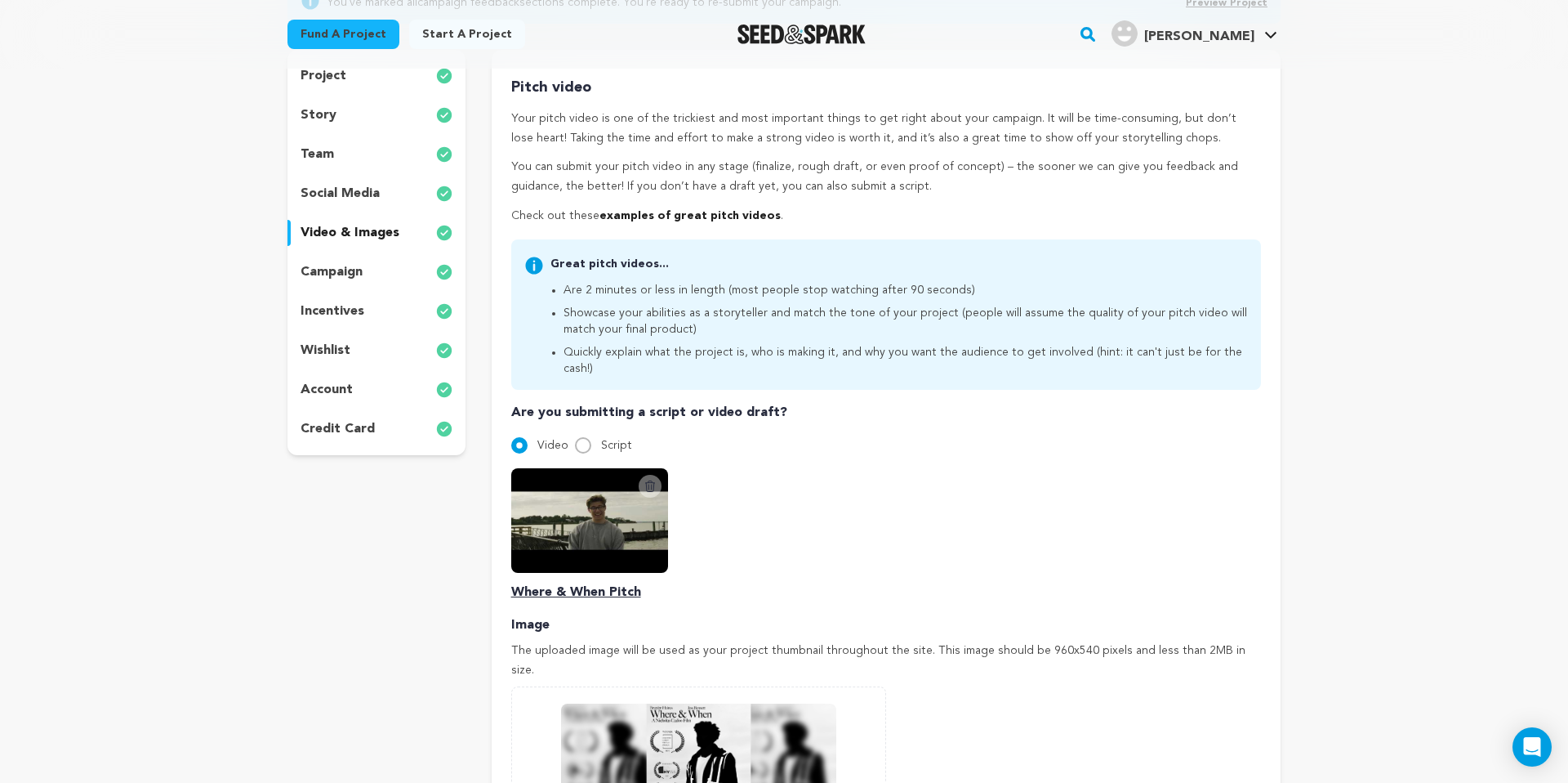
scroll to position [217, 0]
click at [656, 473] on button "Delete Script Video" at bounding box center [649, 484] width 23 height 23
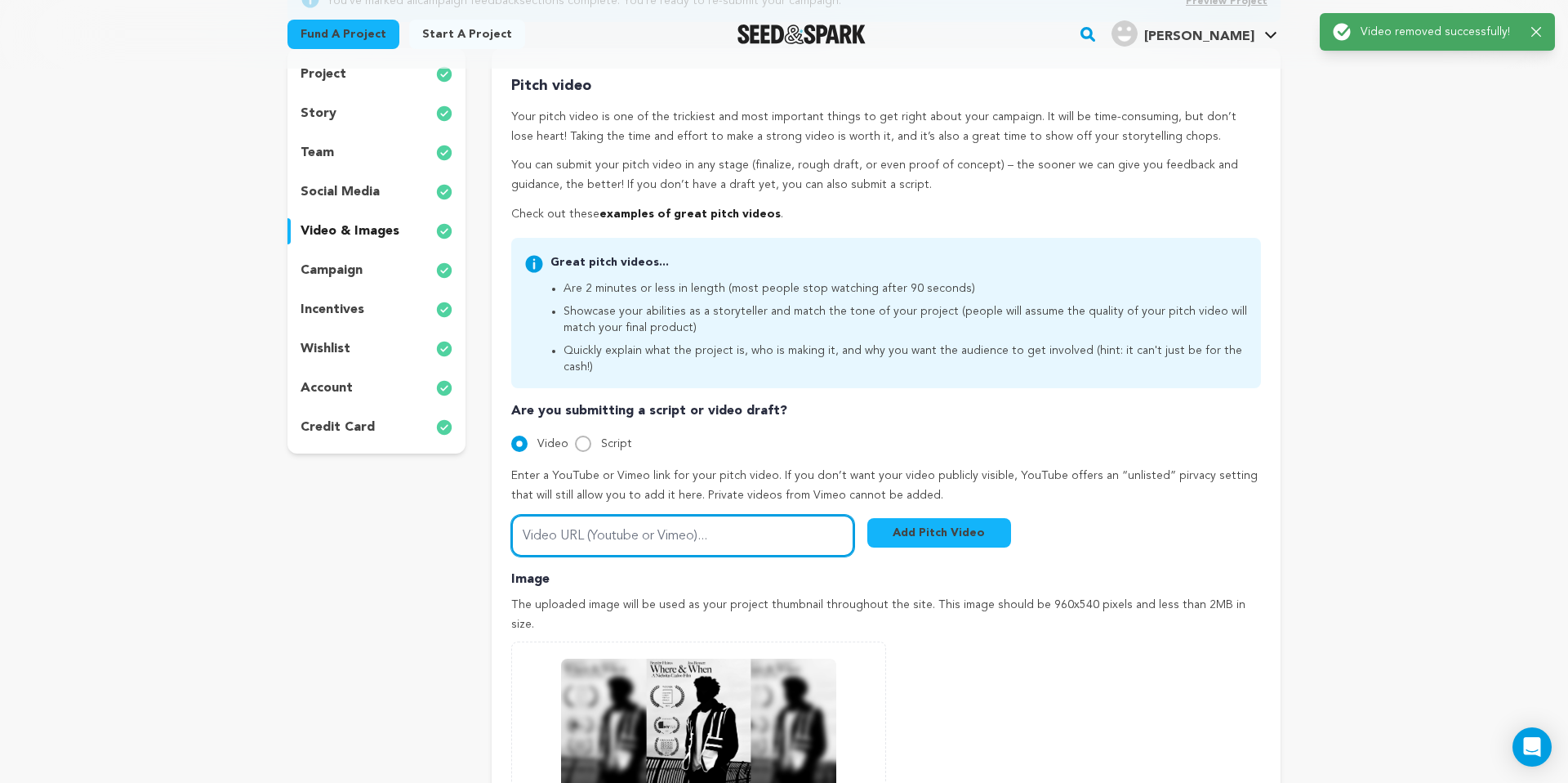
scroll to position [57, 0]
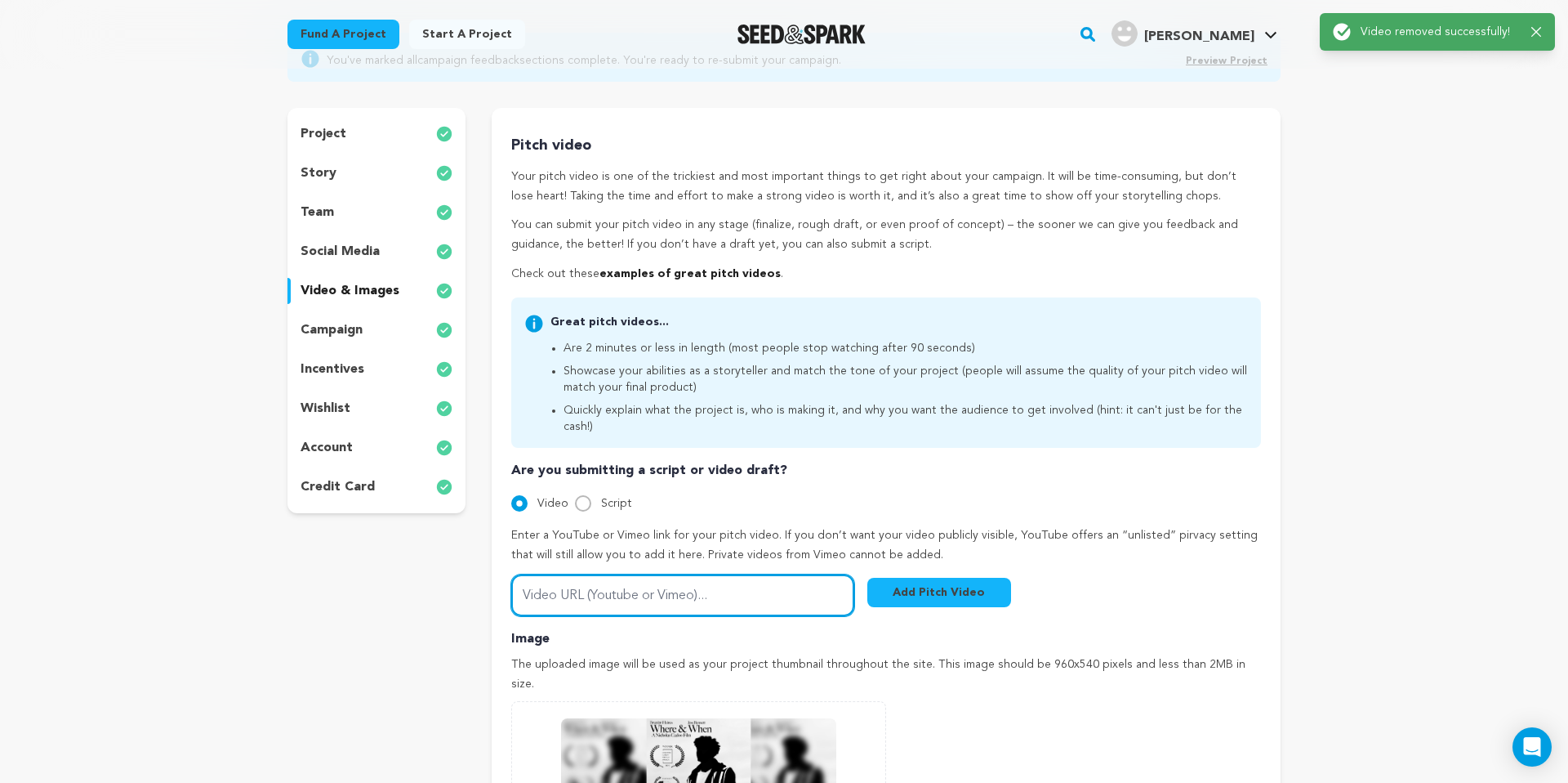
click at [663, 526] on div "Enter a YouTube or Vimeo link for your pitch video. If you don’t want your vide…" at bounding box center [886, 571] width 750 height 90
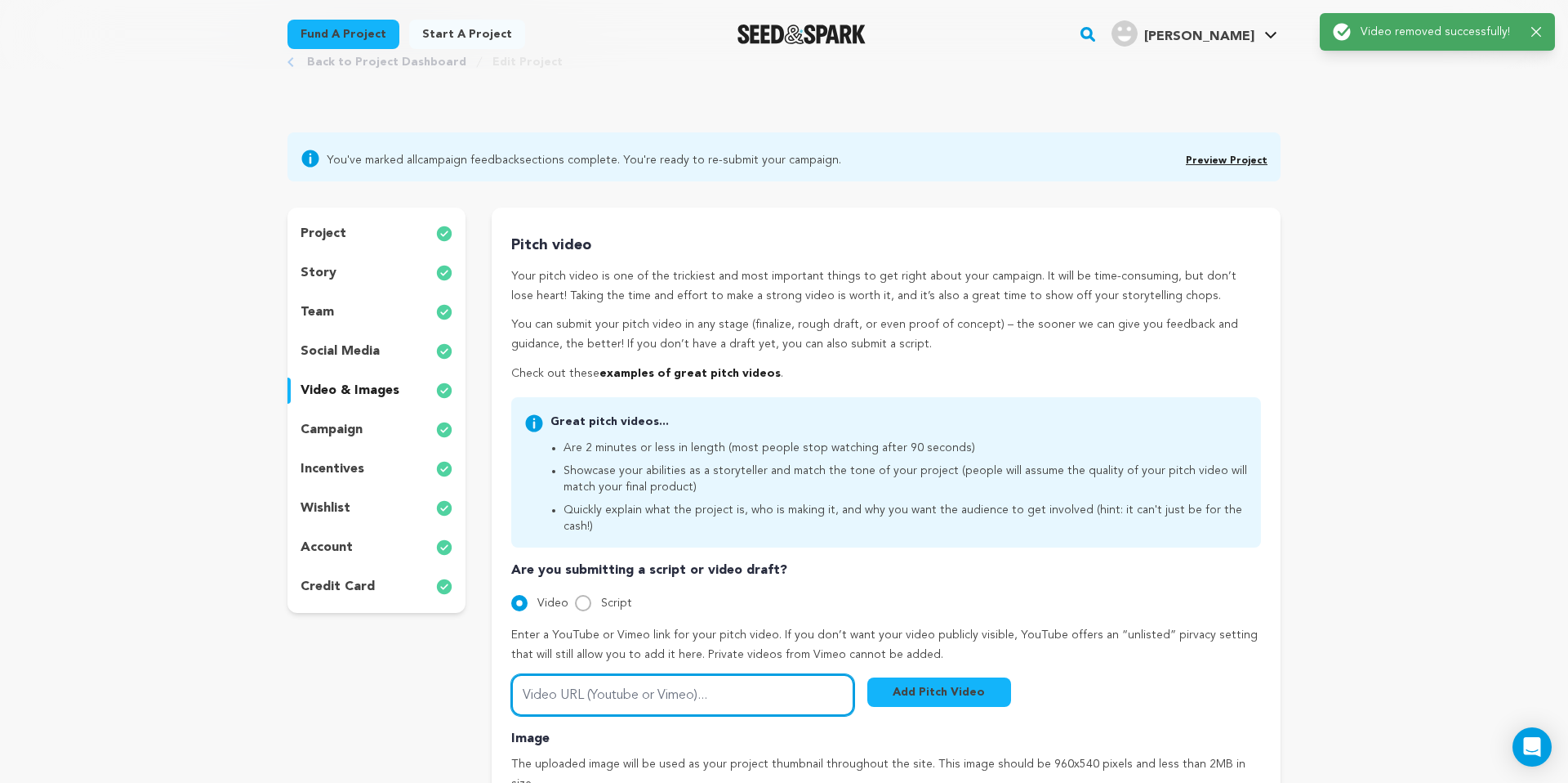
scroll to position [0, 0]
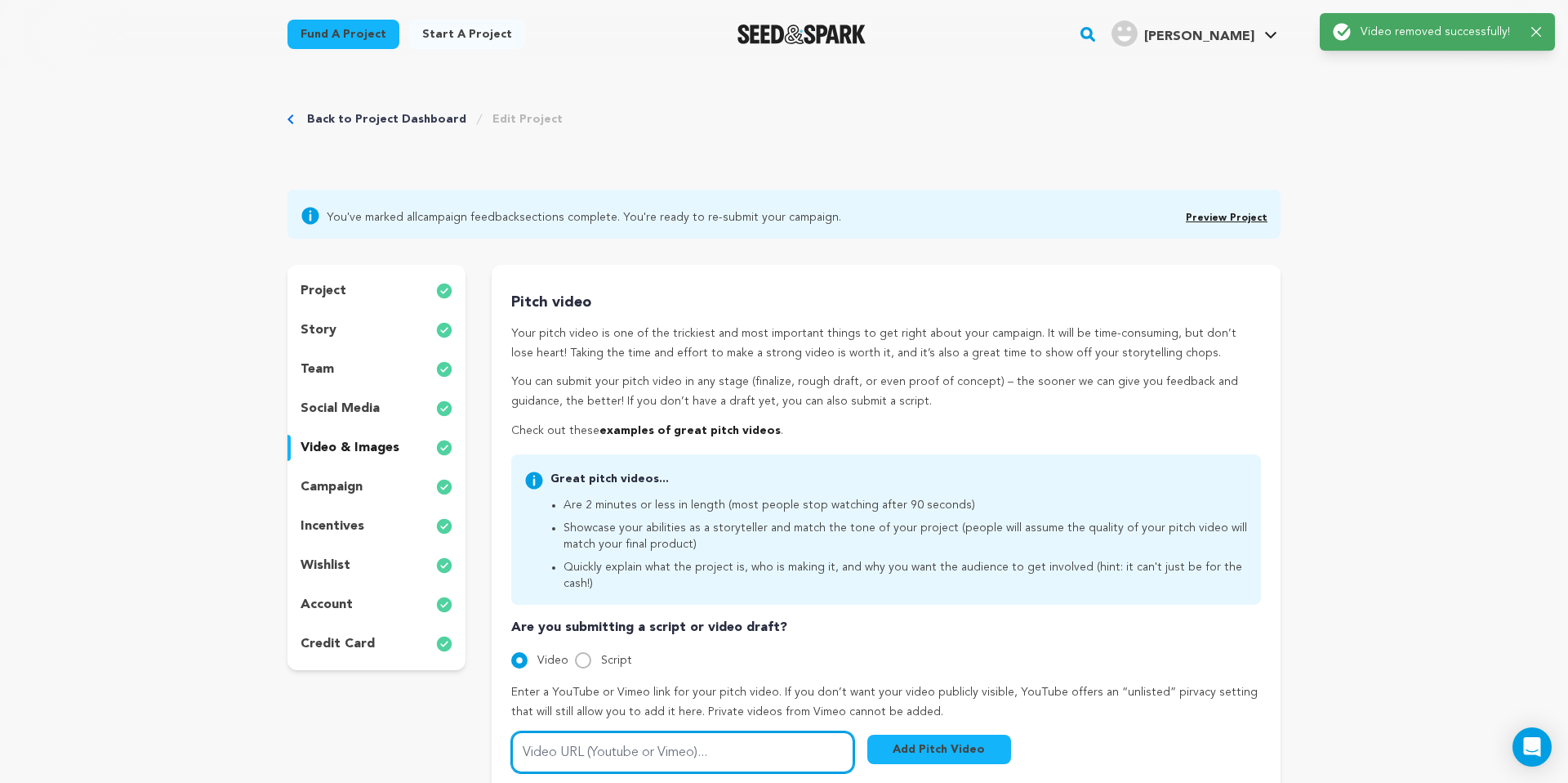
paste input "https://youtu.be/cS3_X5PML7k"
type input "https://youtu.be/cS3_X5PML7k"
click at [939, 734] on button "Add Pitch Video" at bounding box center [939, 748] width 143 height 30
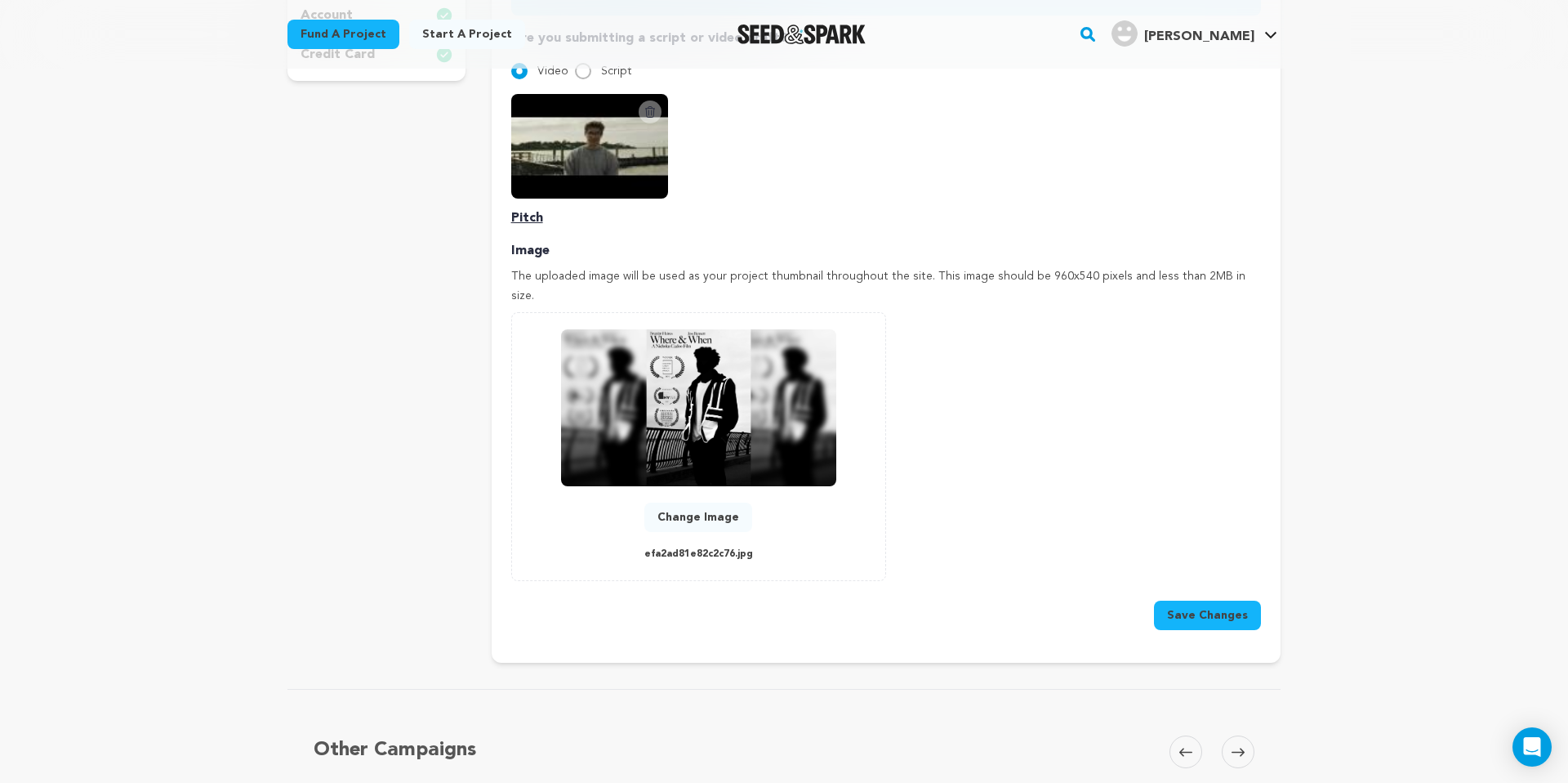
scroll to position [588, 0]
click at [1230, 602] on button "Save Changes" at bounding box center [1207, 616] width 107 height 30
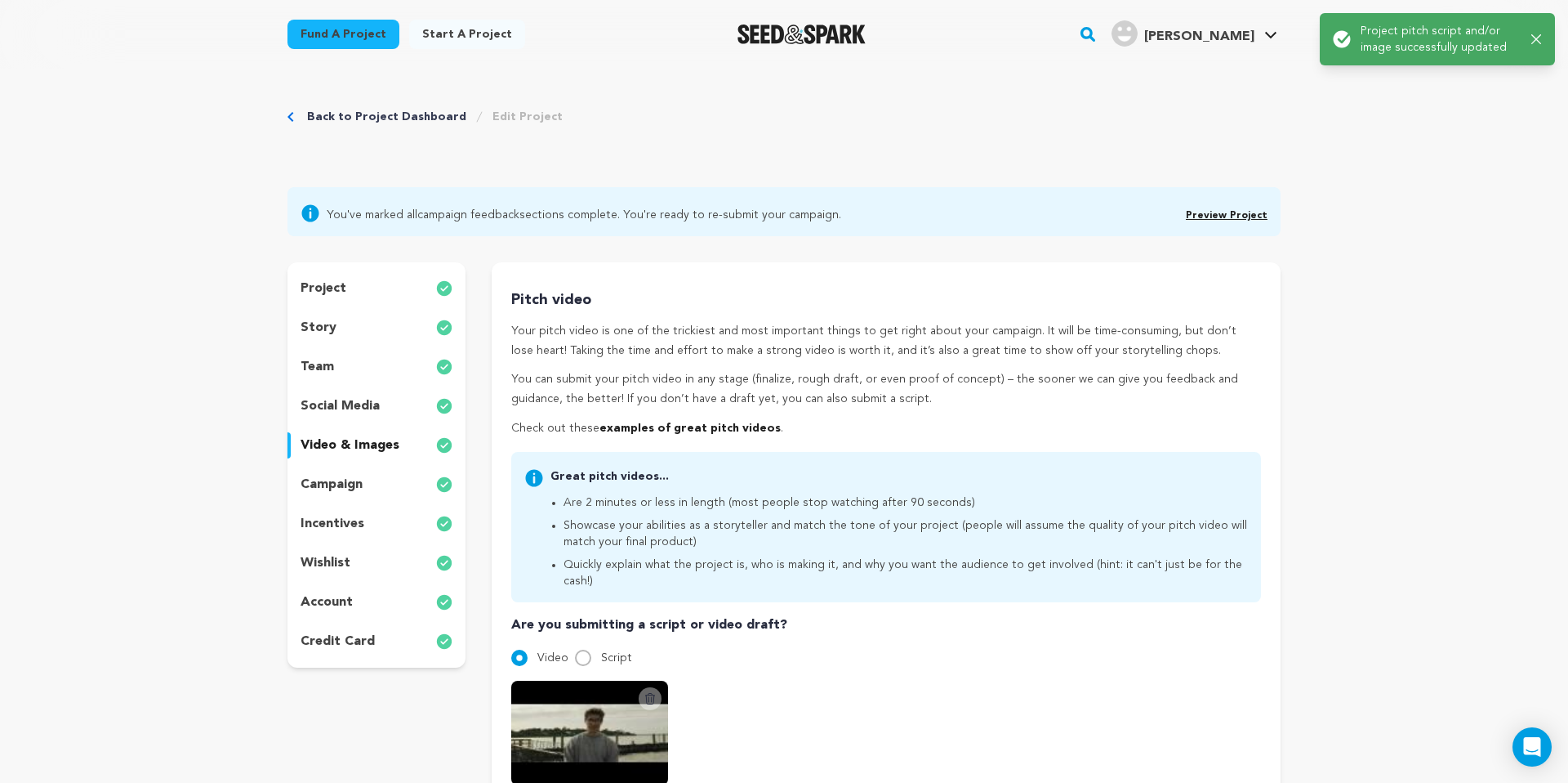
scroll to position [0, 0]
click at [302, 118] on div "Back to Project Dashboard Edit Project" at bounding box center [425, 119] width 275 height 16
click at [291, 116] on icon "Breadcrumb" at bounding box center [290, 120] width 6 height 10
click at [325, 114] on link "Back to Project Dashboard" at bounding box center [386, 119] width 159 height 16
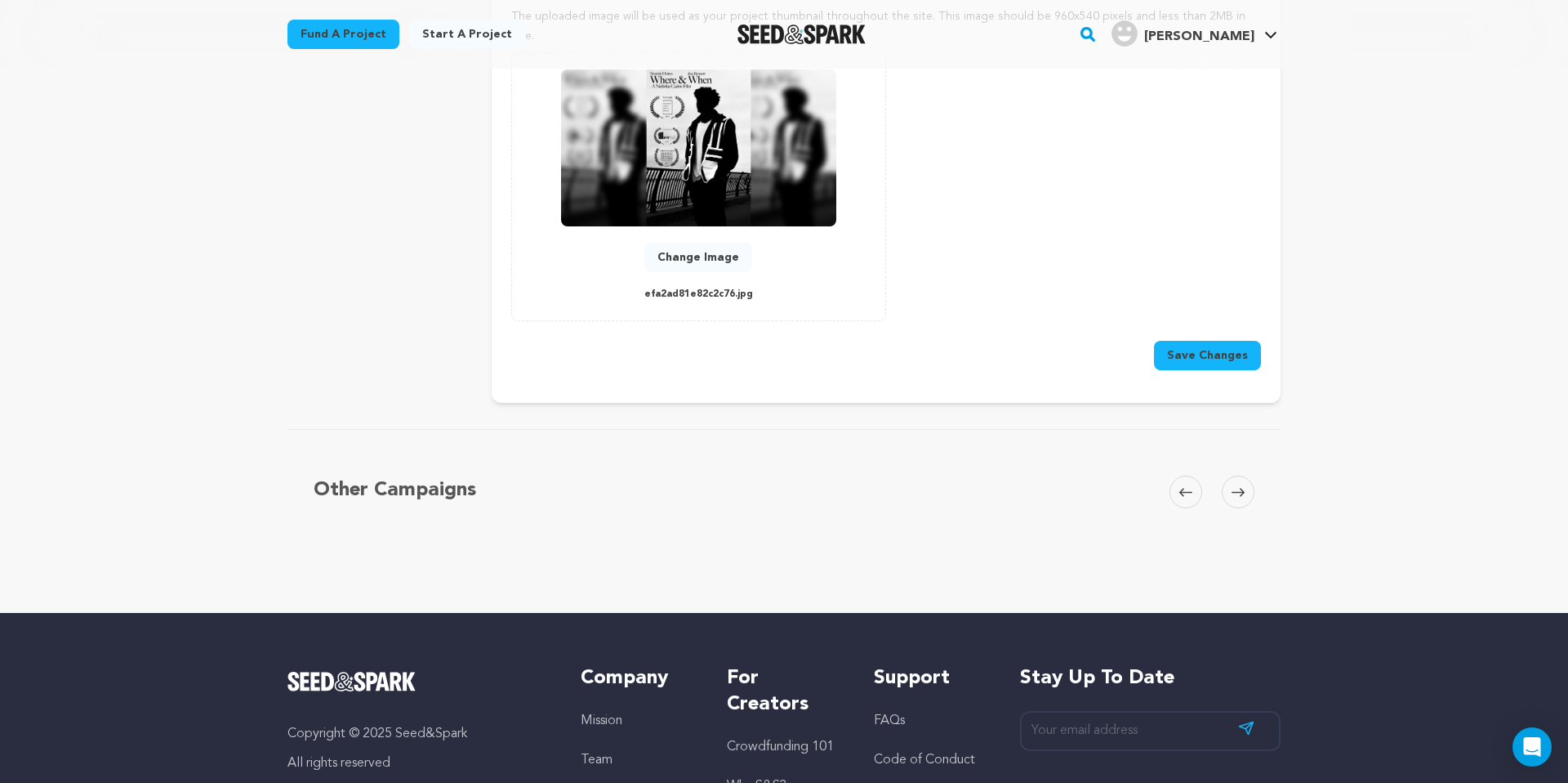
scroll to position [822, 0]
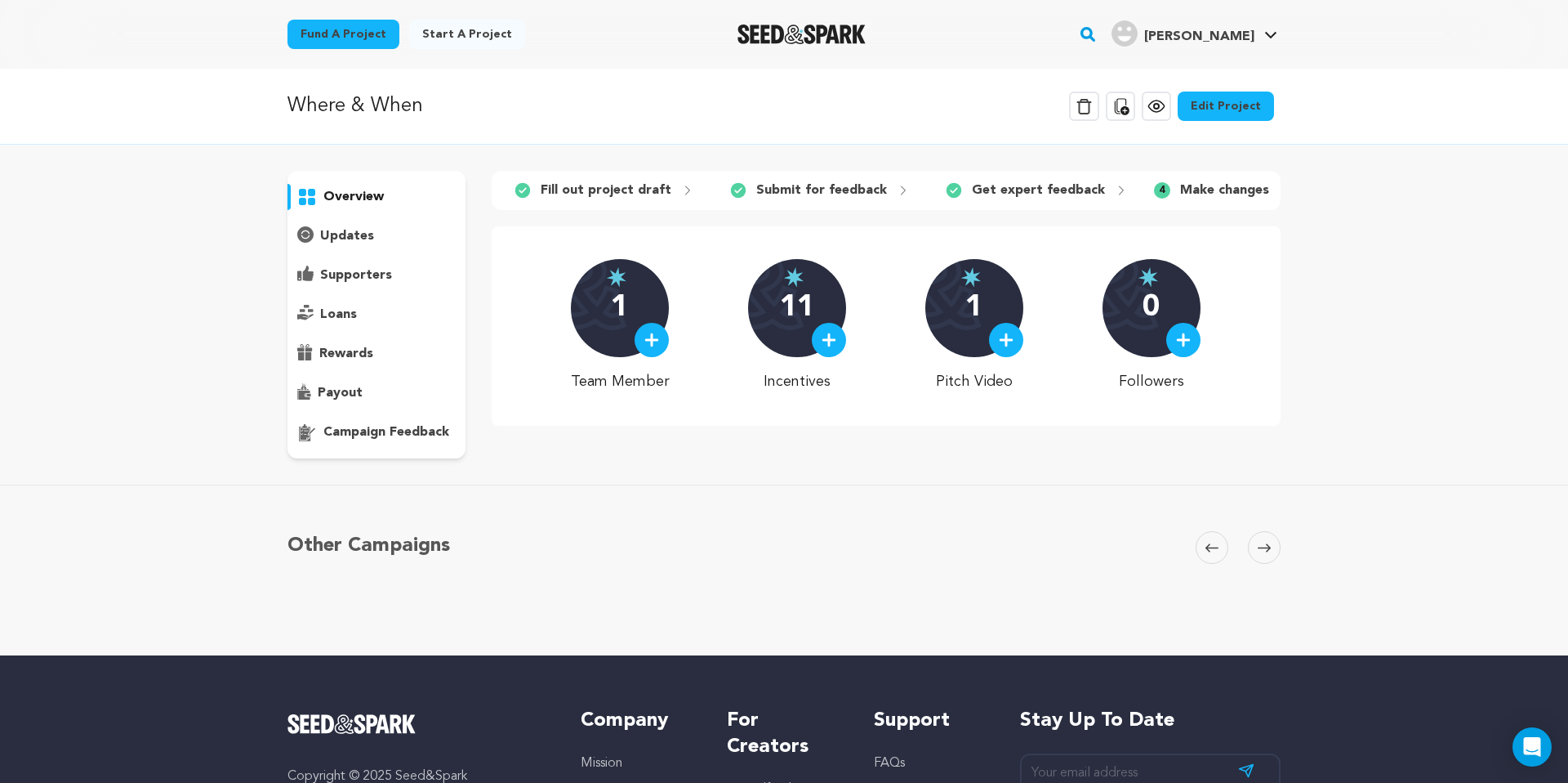
click at [377, 444] on div "campaign feedback" at bounding box center [376, 432] width 178 height 26
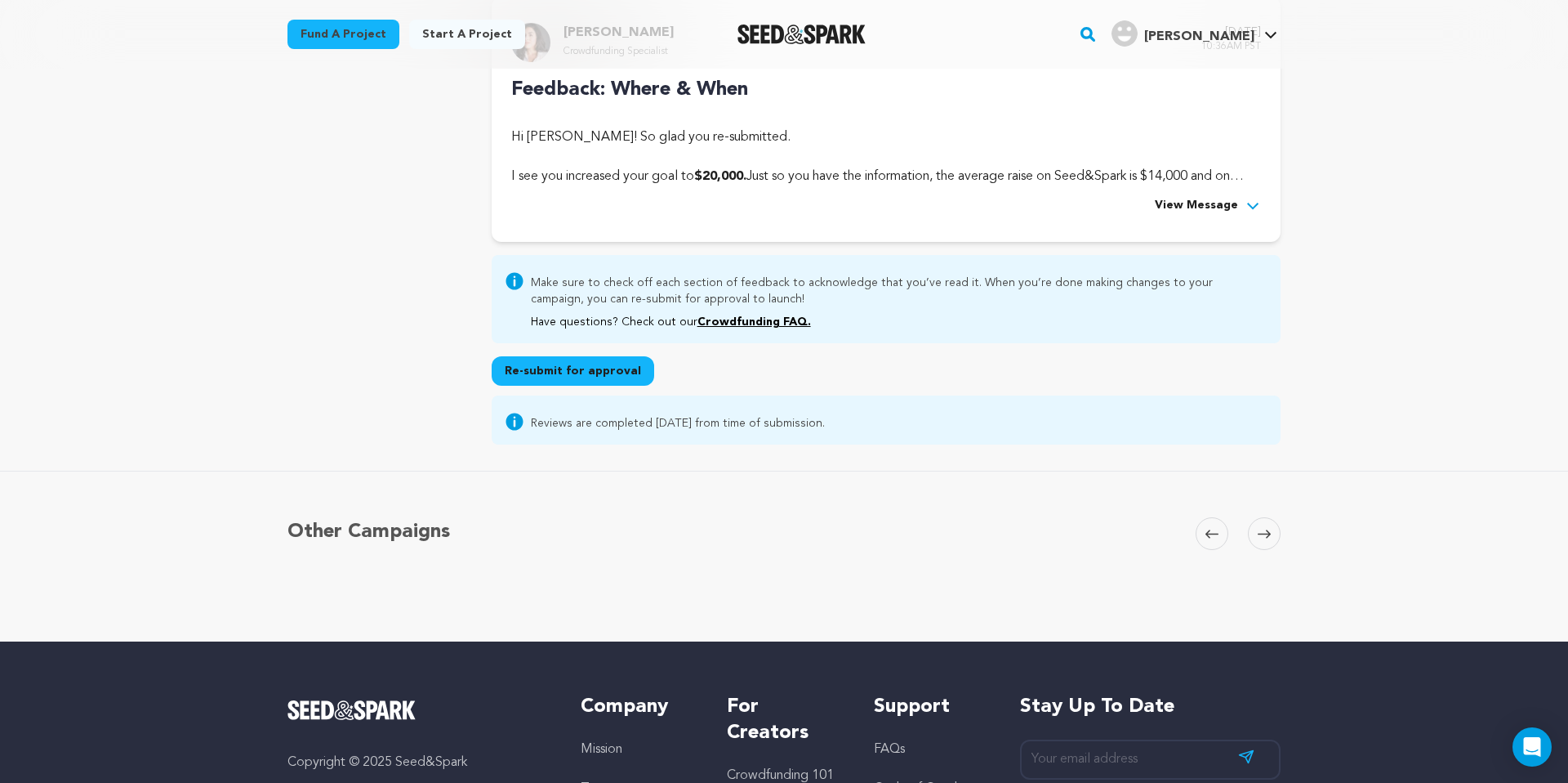
scroll to position [478, 0]
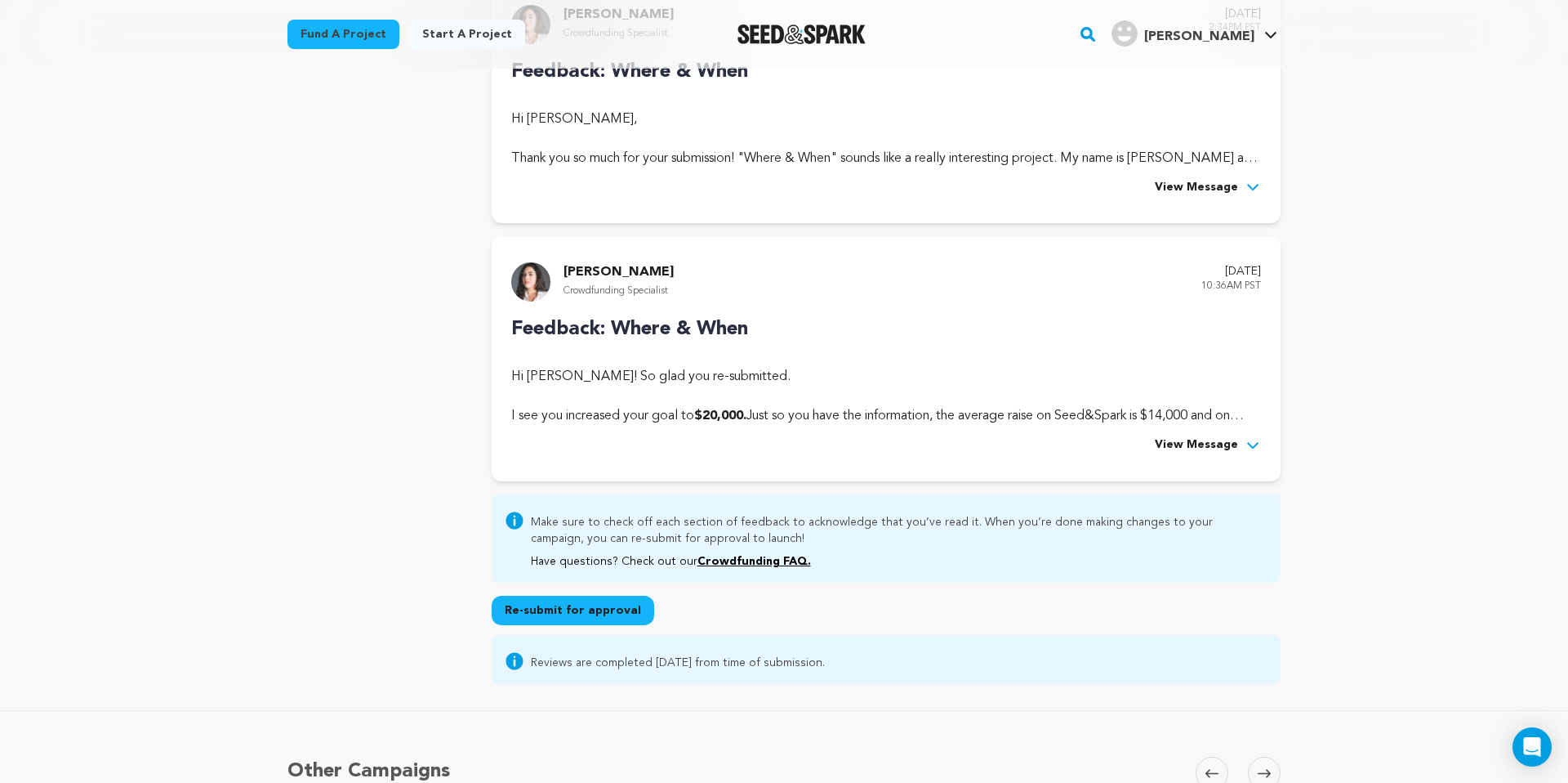
click at [608, 608] on button "Re-submit for approval" at bounding box center [573, 610] width 163 height 30
click at [1213, 445] on span "View Message" at bounding box center [1196, 445] width 84 height 19
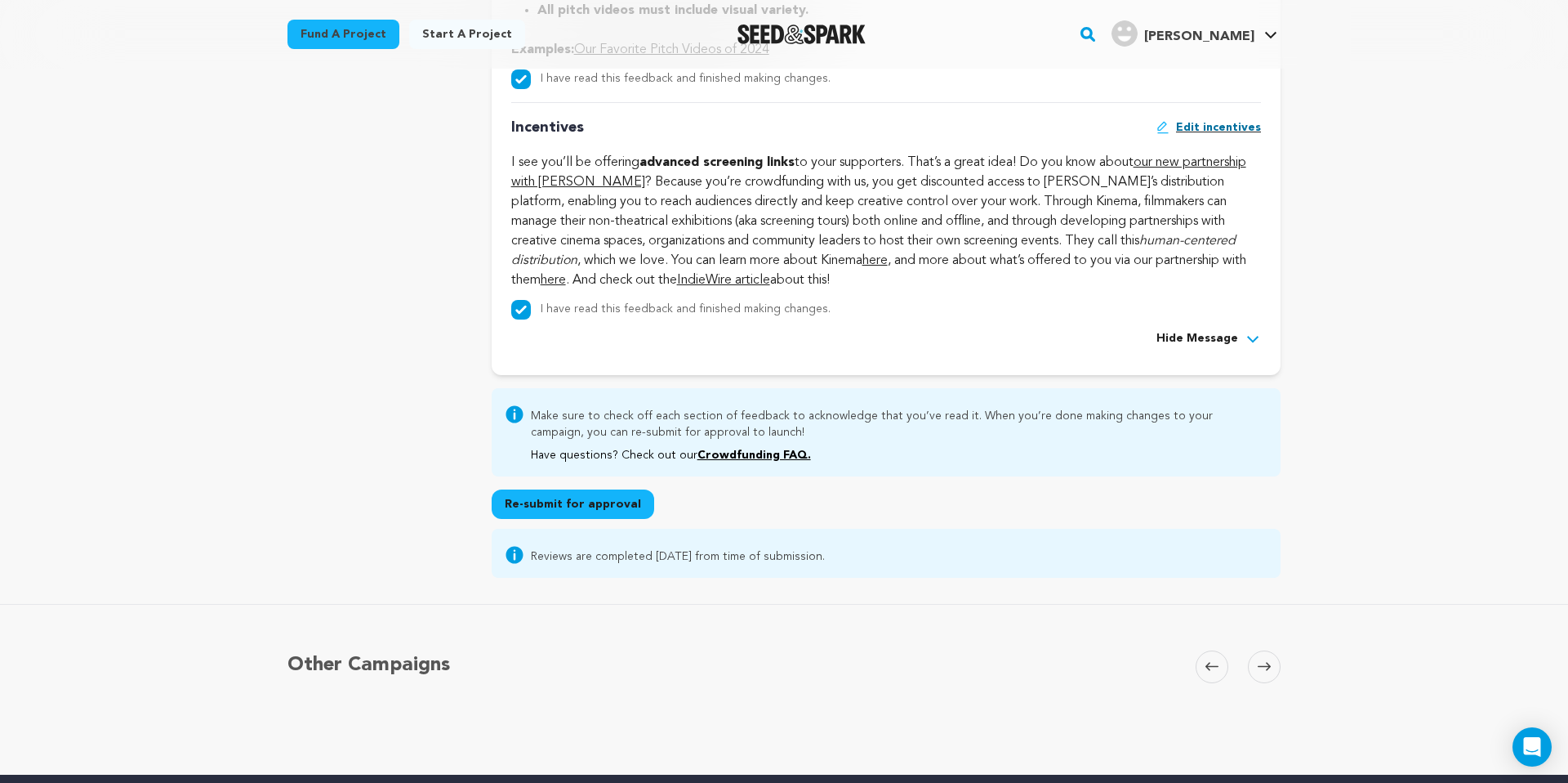
scroll to position [1817, 0]
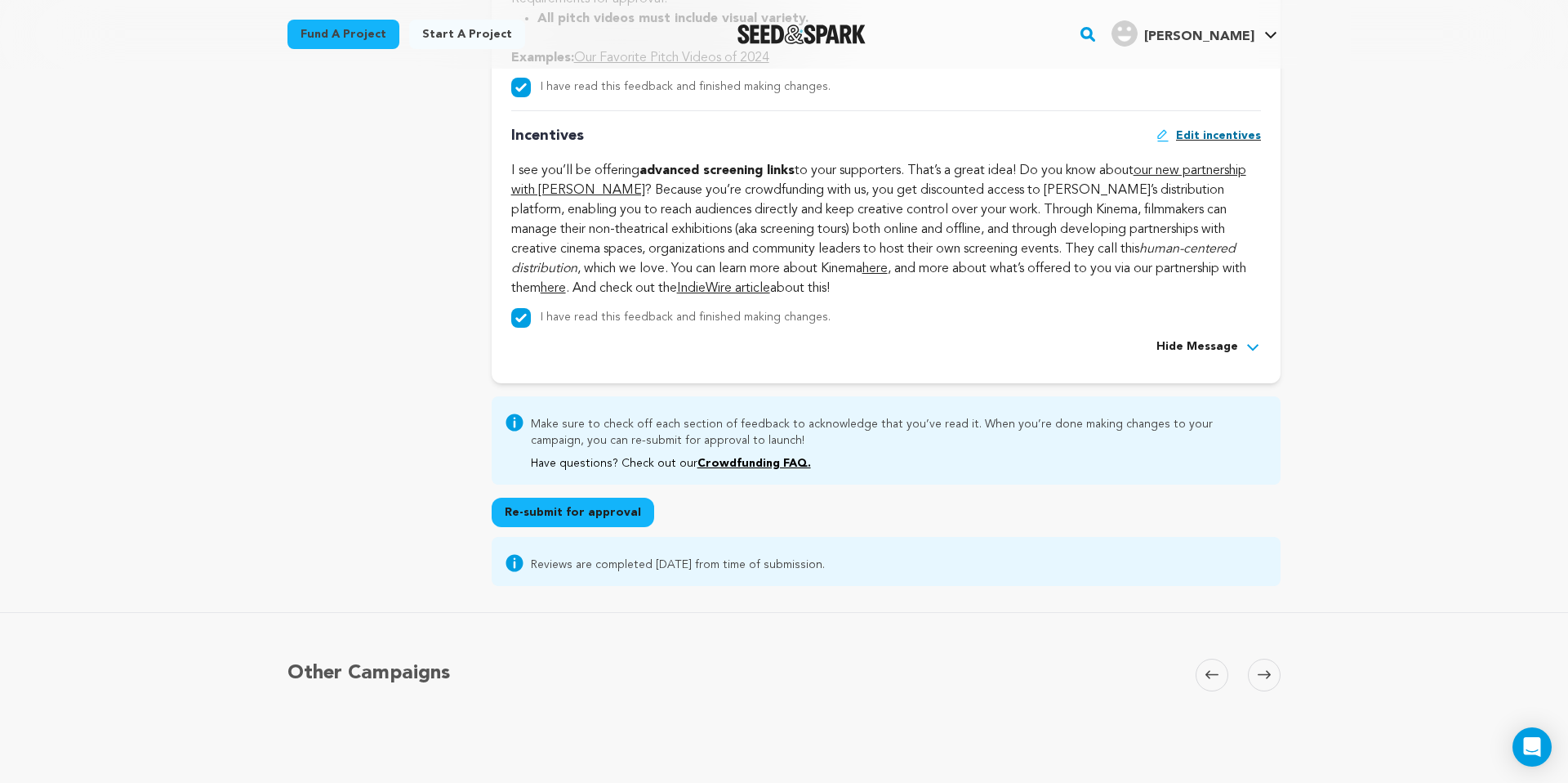
click at [560, 521] on button "Re-submit for approval" at bounding box center [573, 512] width 163 height 30
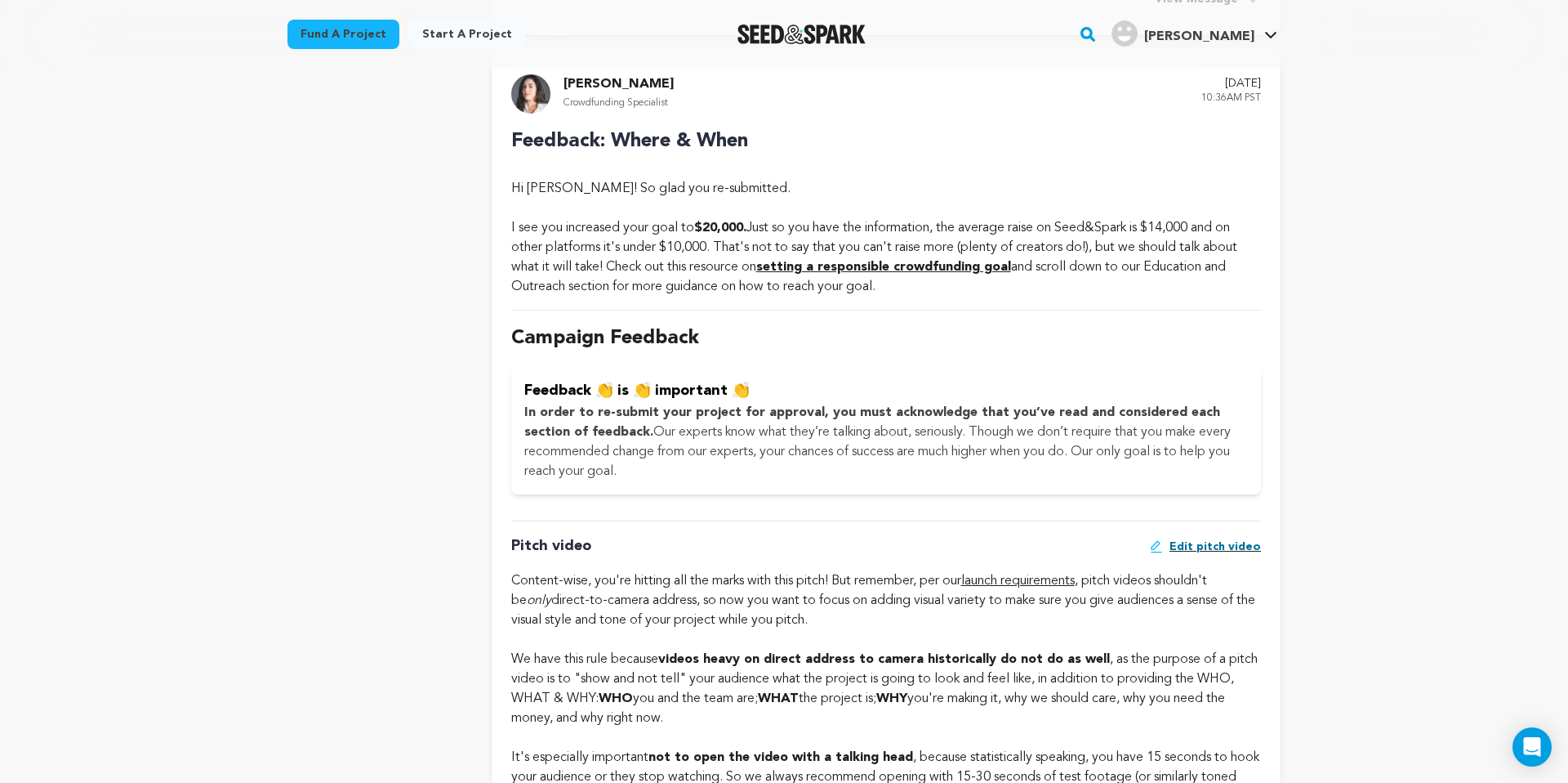
scroll to position [0, 0]
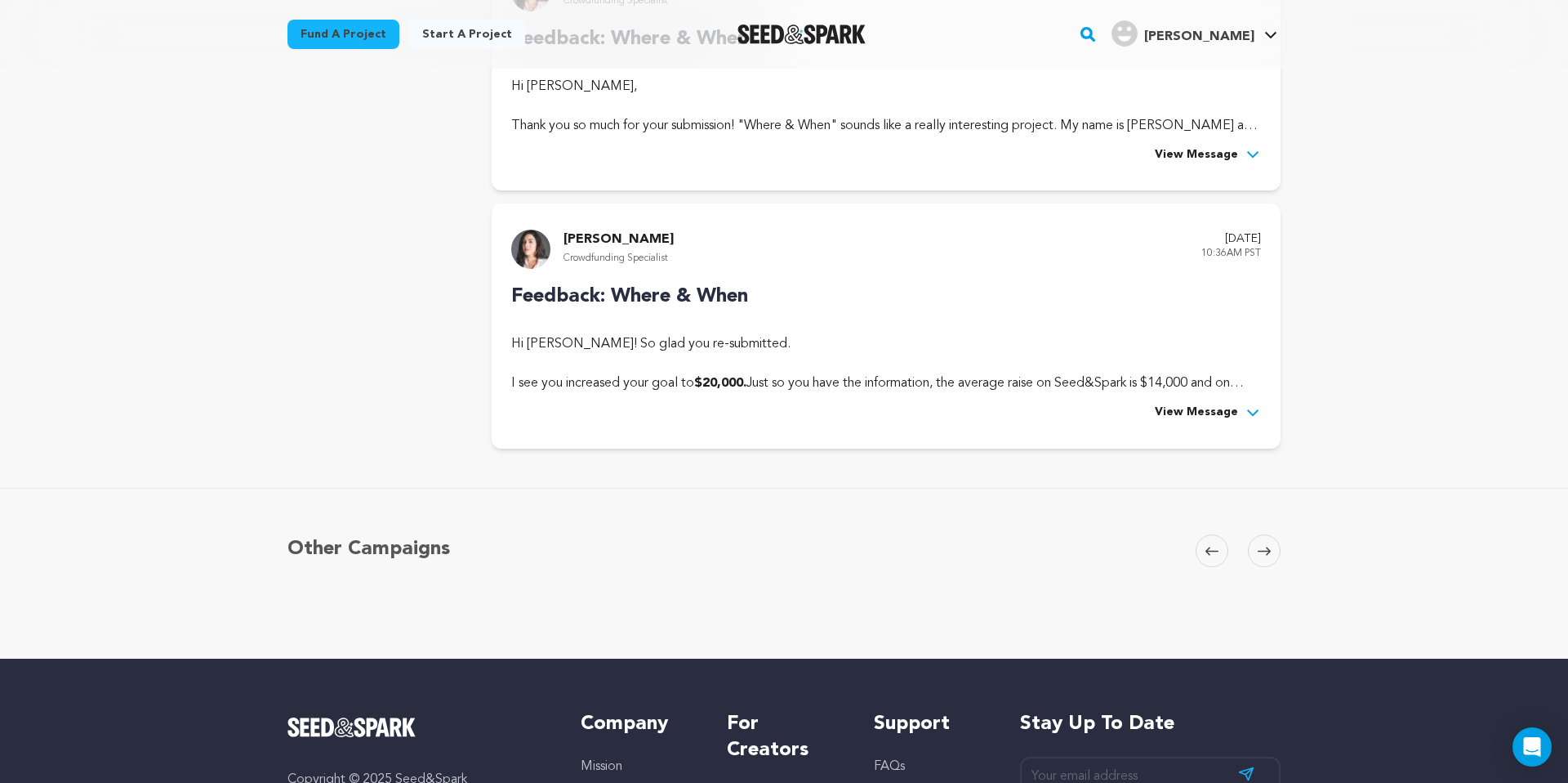
scroll to position [472, 0]
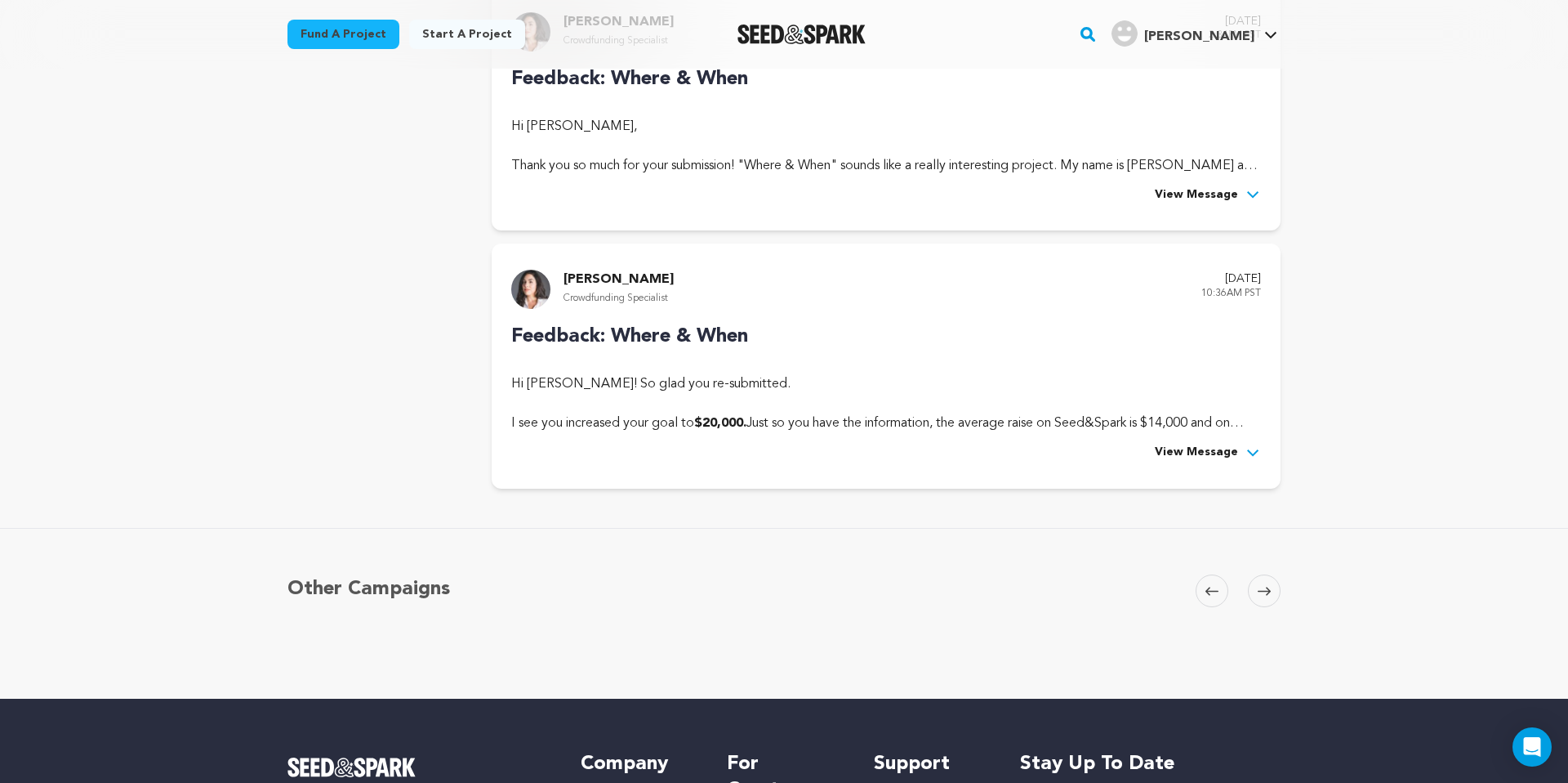
click at [1221, 446] on span "View Message" at bounding box center [1196, 452] width 84 height 19
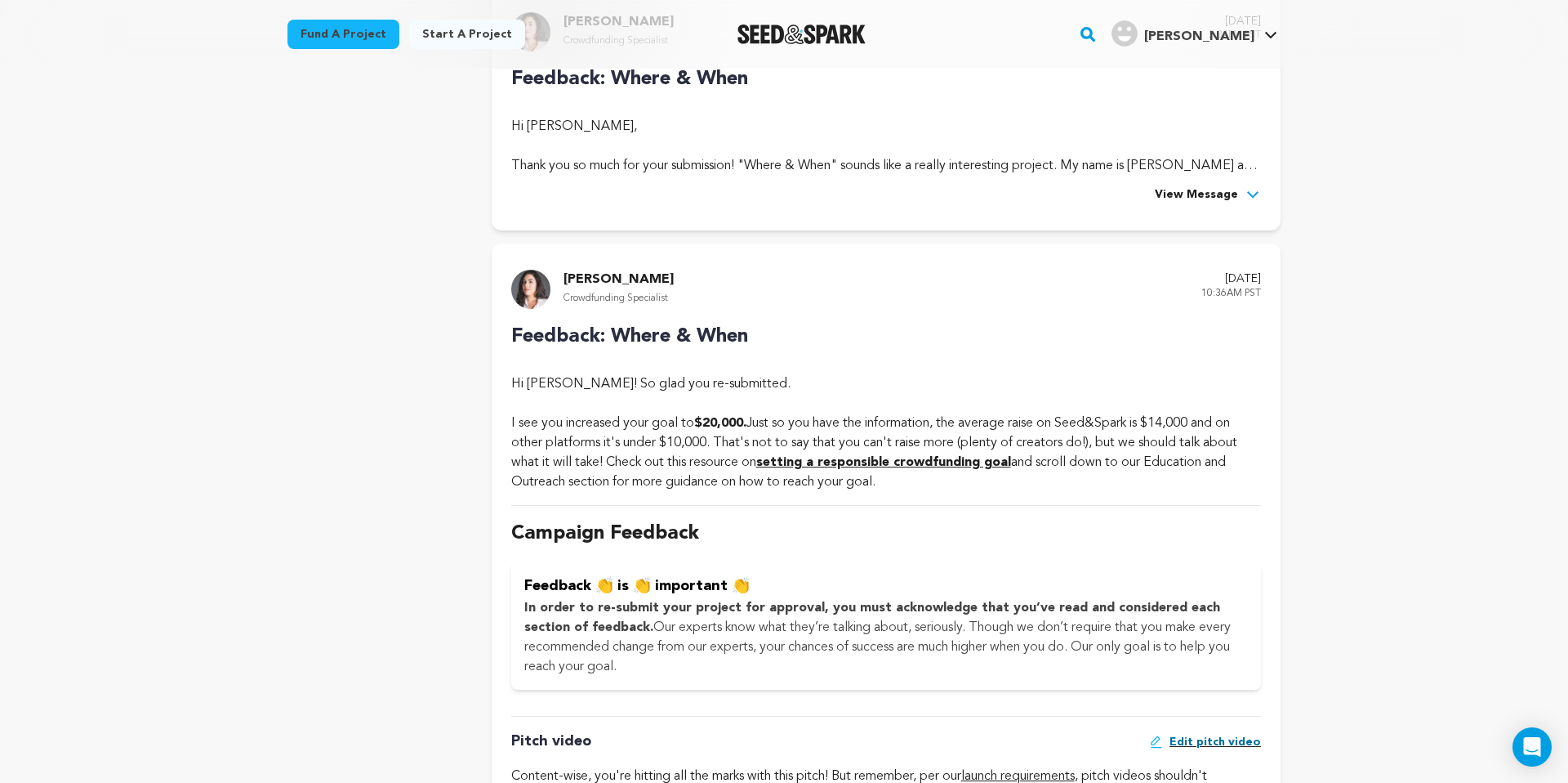
click at [537, 291] on img at bounding box center [531, 289] width 39 height 39
click at [571, 275] on p "[PERSON_NAME]" at bounding box center [618, 279] width 110 height 19
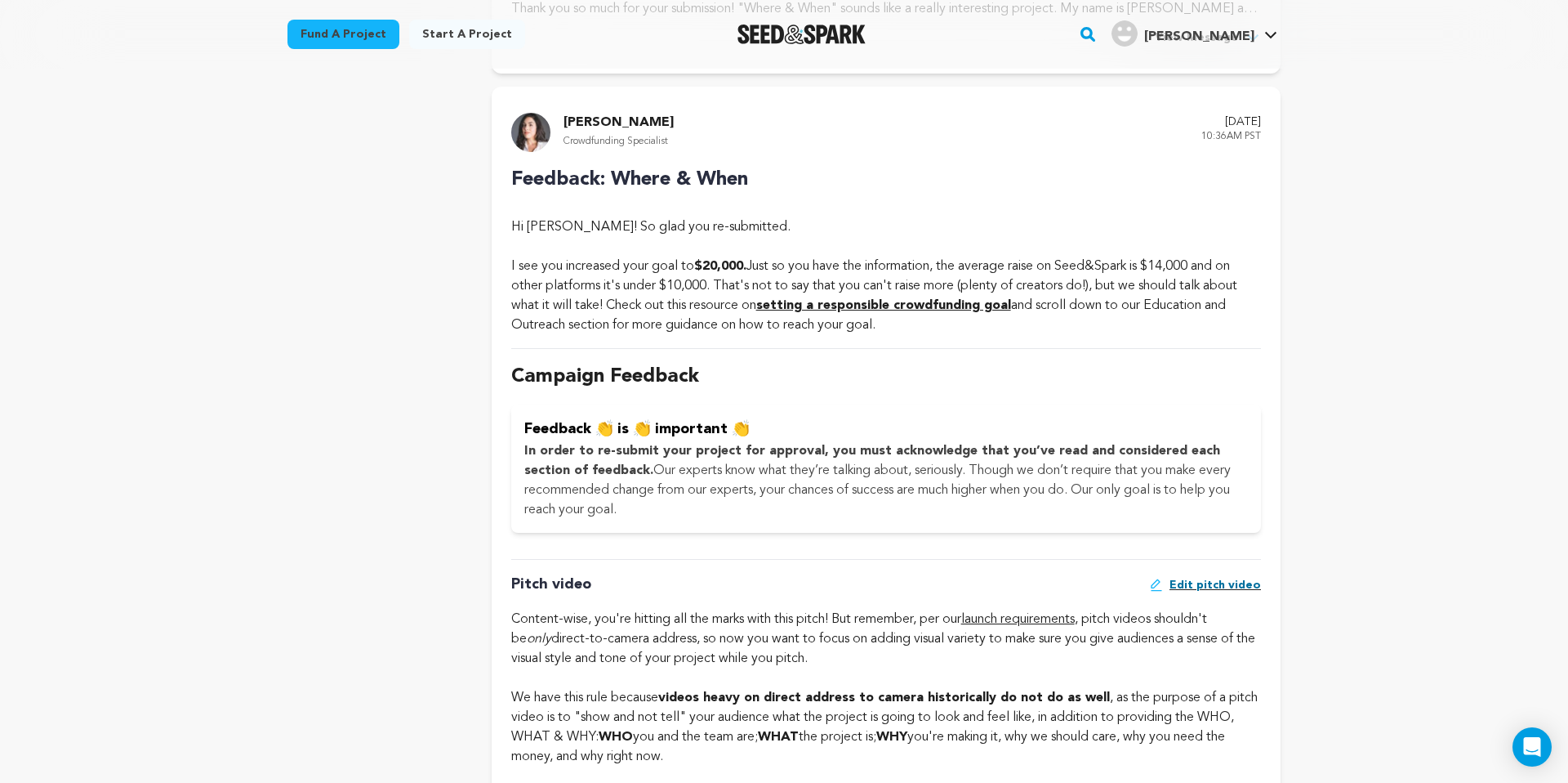
scroll to position [166, 0]
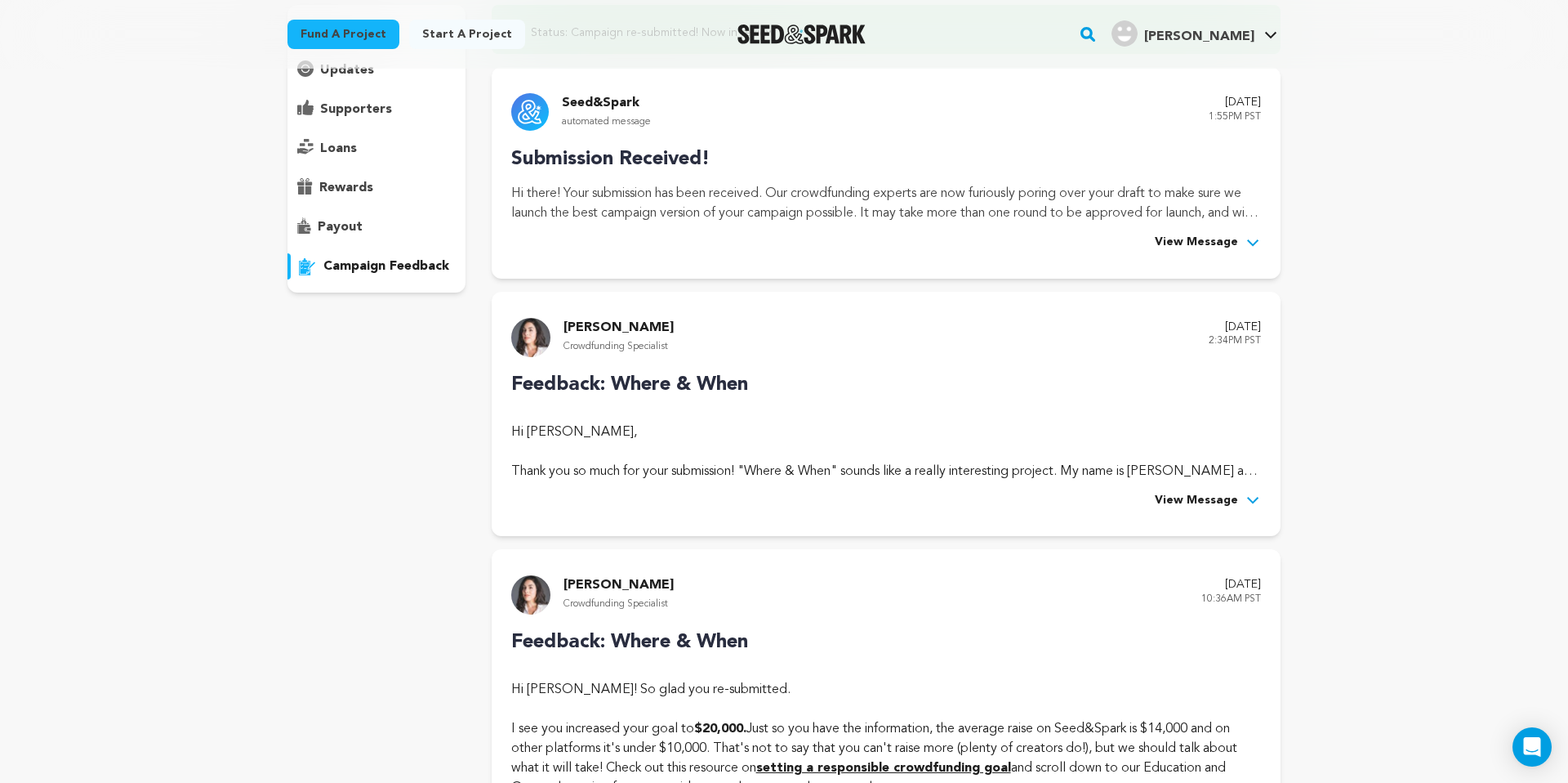
click at [1221, 500] on span "View Message" at bounding box center [1196, 500] width 84 height 19
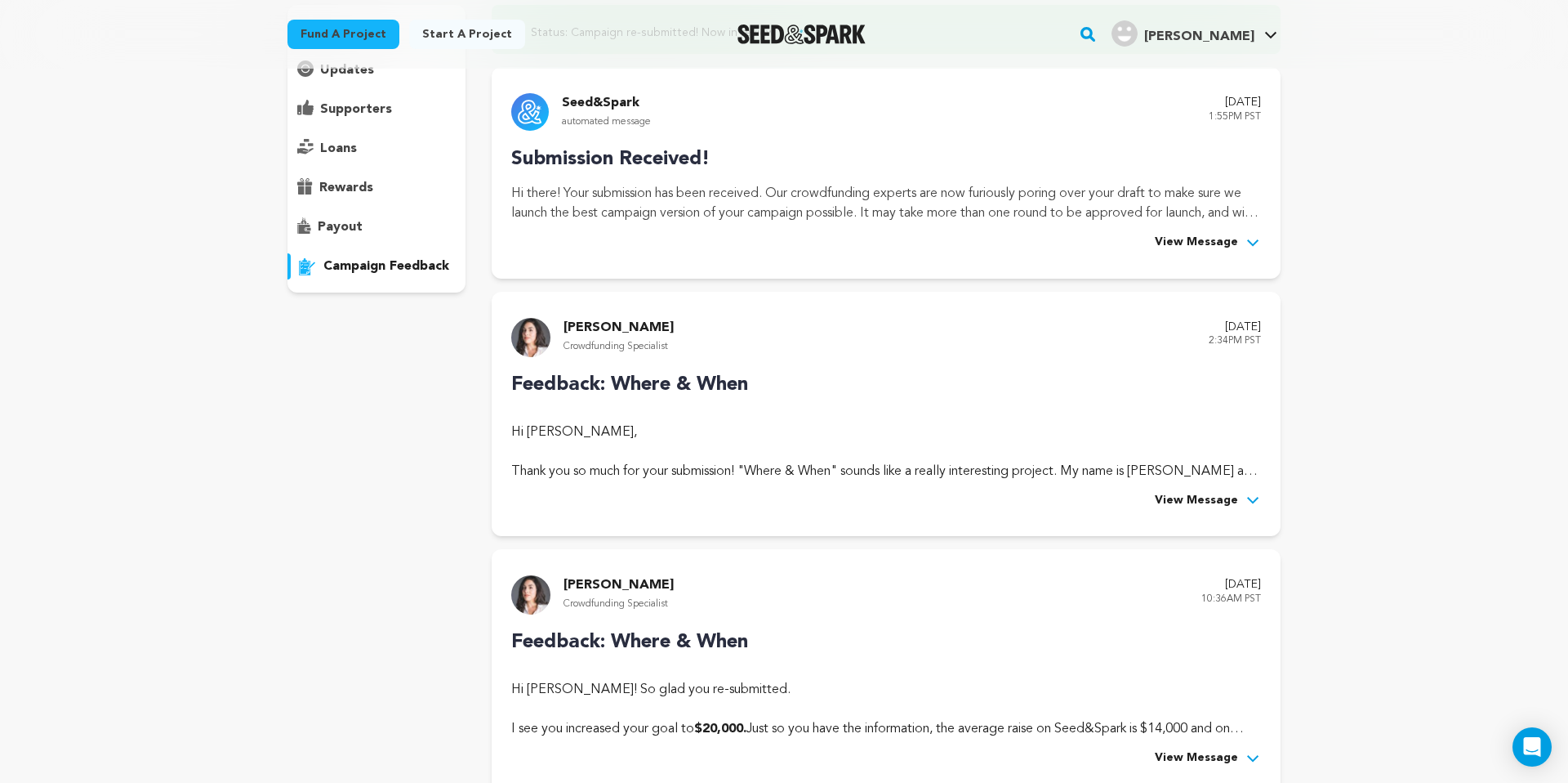
click at [1225, 489] on div "Feedback: Where & When Hi [PERSON_NAME], Thank you so much for your submission!…" at bounding box center [886, 440] width 750 height 141
click at [1231, 505] on span "View Message" at bounding box center [1196, 500] width 84 height 19
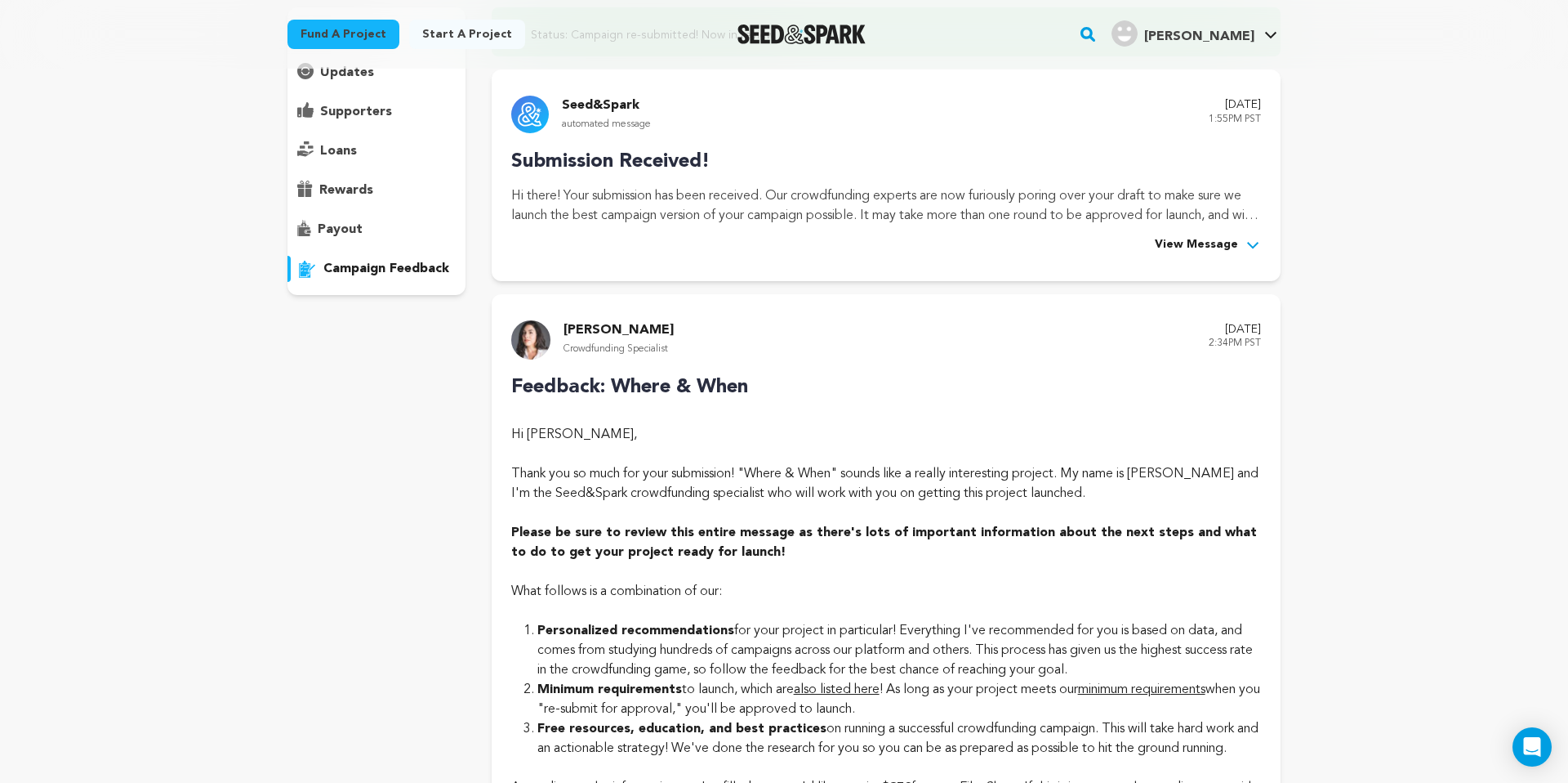
scroll to position [0, 0]
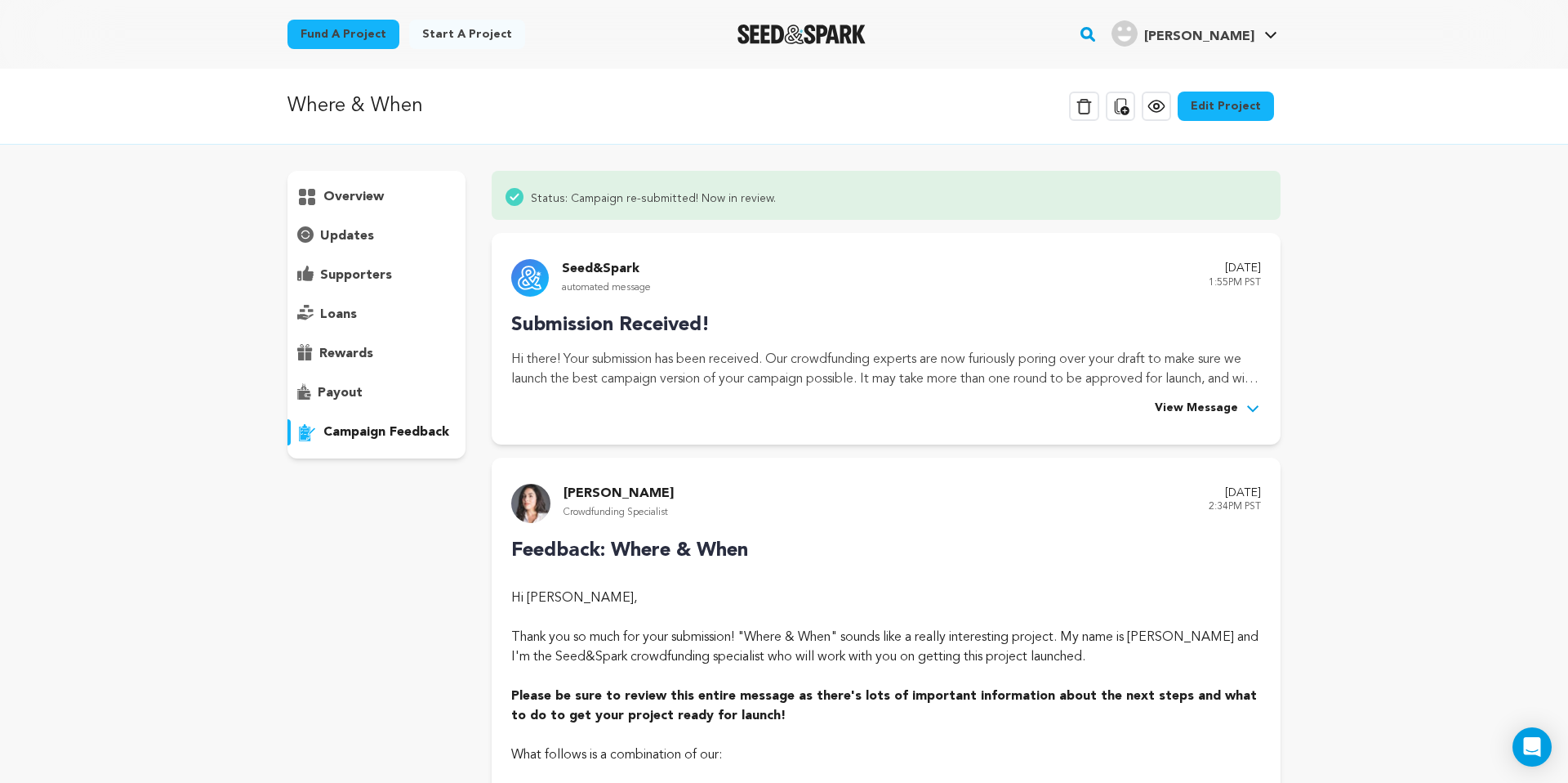
click at [759, 521] on div "[PERSON_NAME] Crowdfunding Specialist [DATE] 2:34PM PST" at bounding box center [886, 503] width 750 height 39
